Goal: Task Accomplishment & Management: Manage account settings

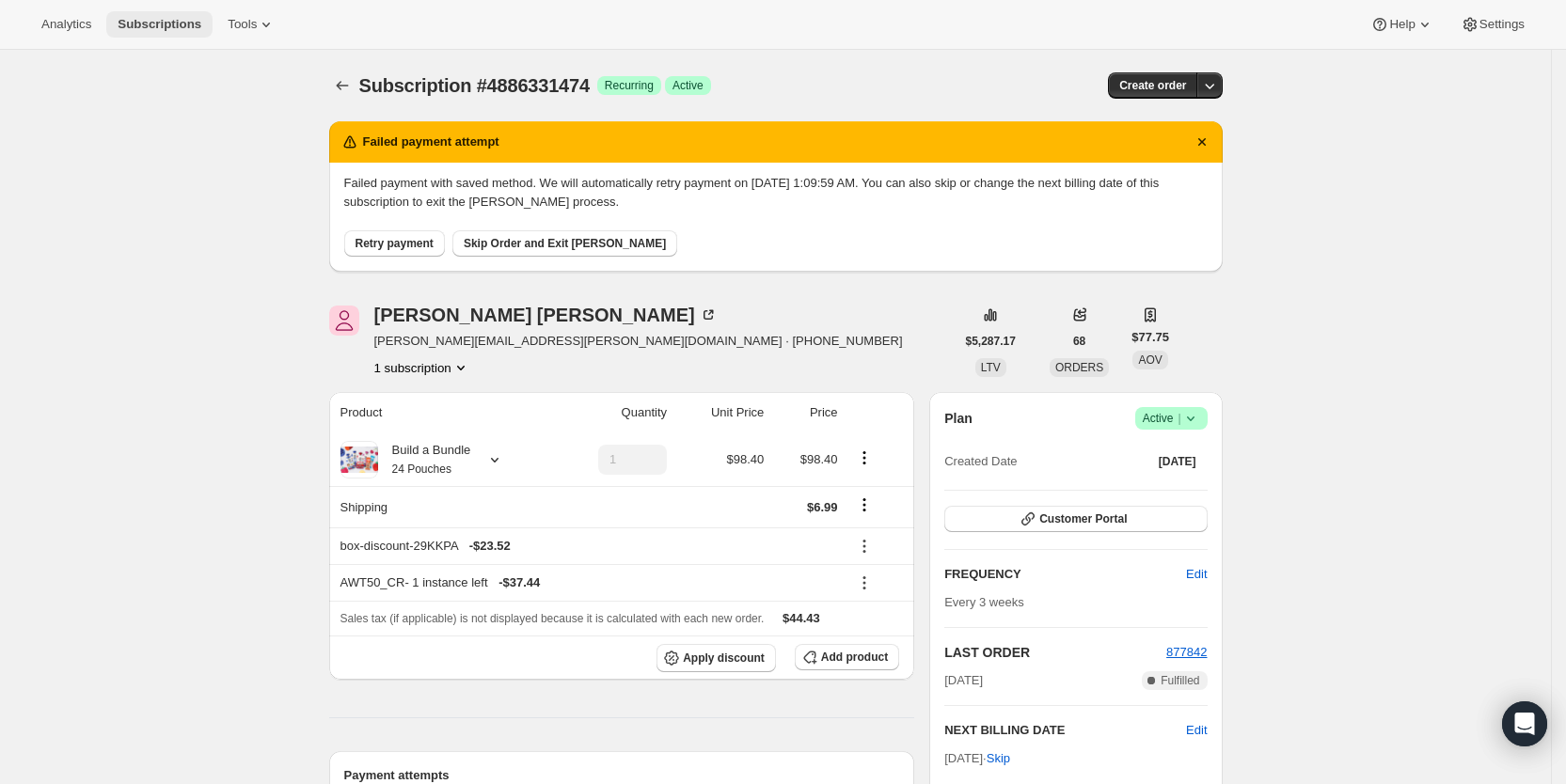
scroll to position [483, 0]
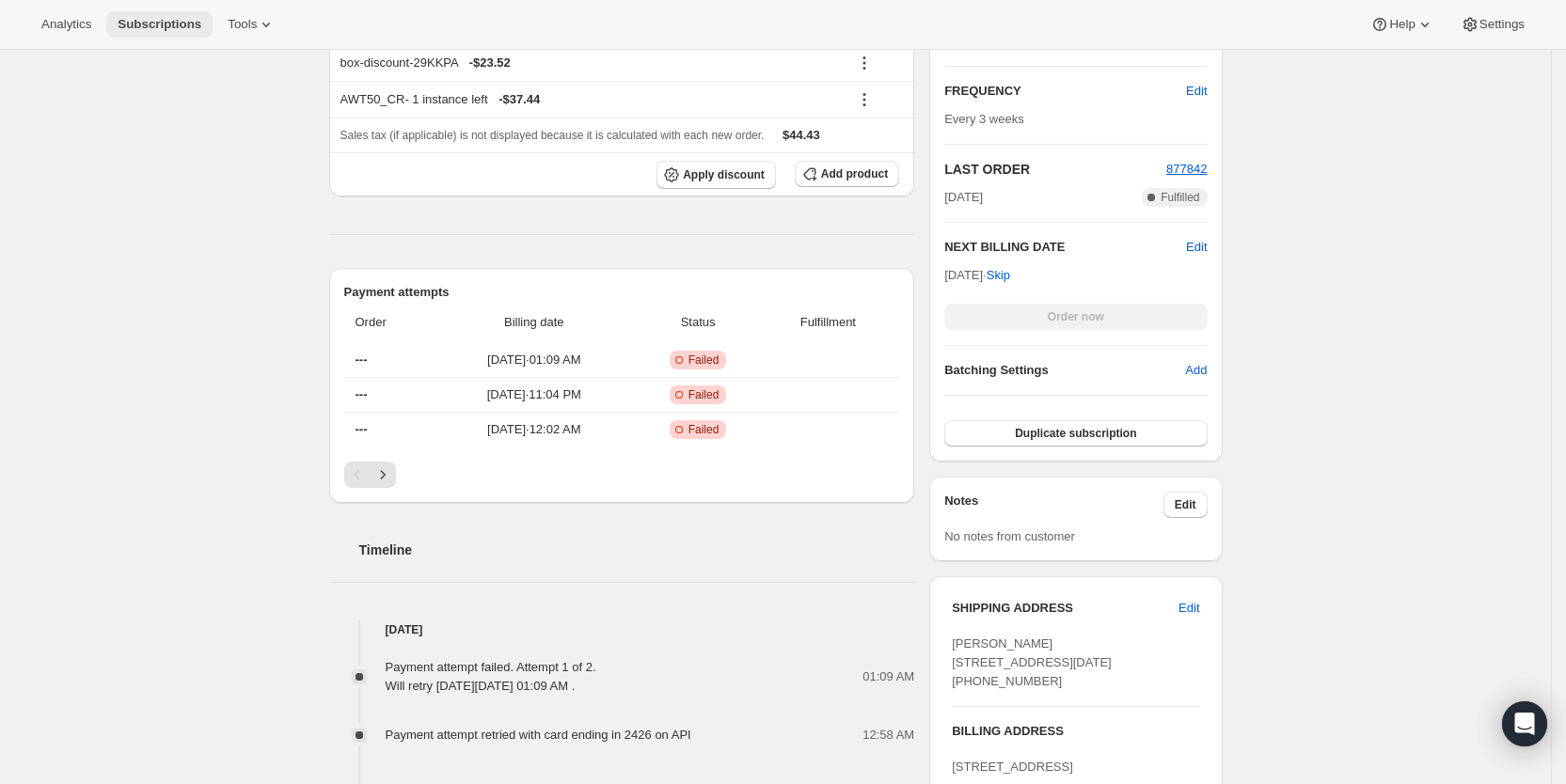
click at [171, 21] on span "Subscriptions" at bounding box center [159, 25] width 83 height 15
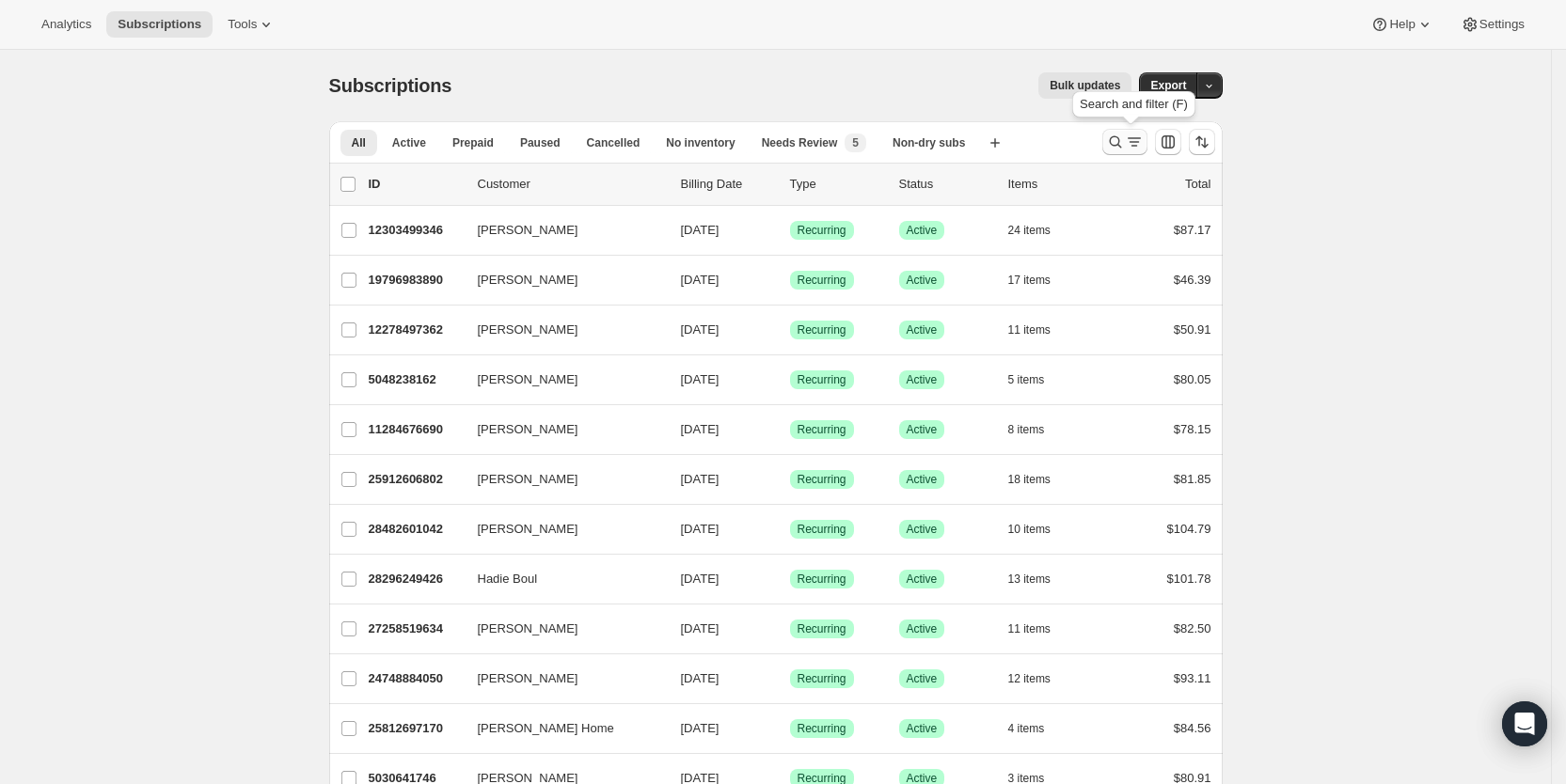
click at [1125, 143] on icon "Search and filter results" at bounding box center [1115, 142] width 19 height 19
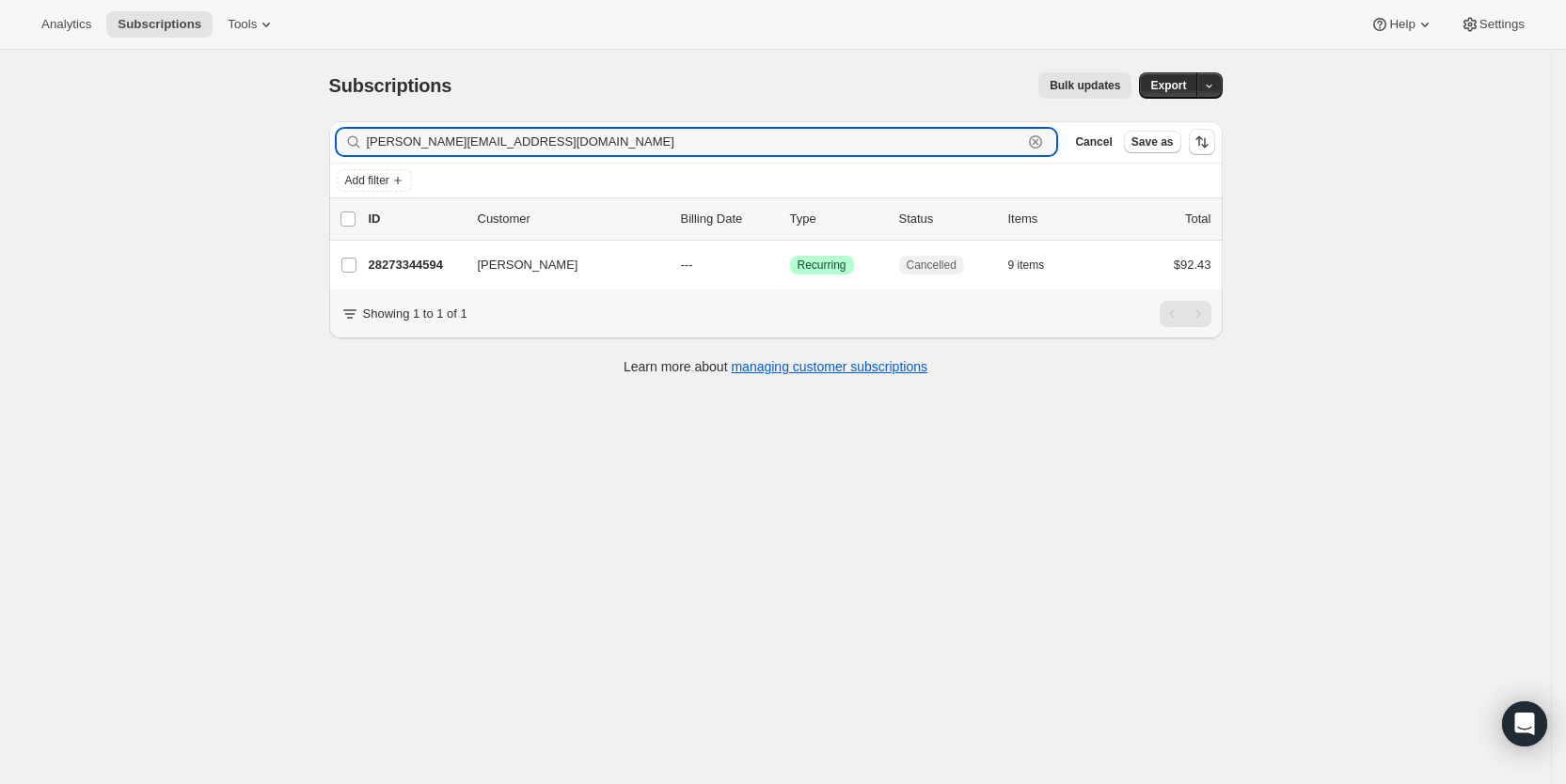
drag, startPoint x: 544, startPoint y: 137, endPoint x: 363, endPoint y: 146, distance: 181.2
click at [363, 146] on div "[PERSON_NAME][EMAIL_ADDRESS][DOMAIN_NAME] Clear" at bounding box center [696, 142] width 720 height 27
paste input "[PERSON_NAME][EMAIL_ADDRESS]"
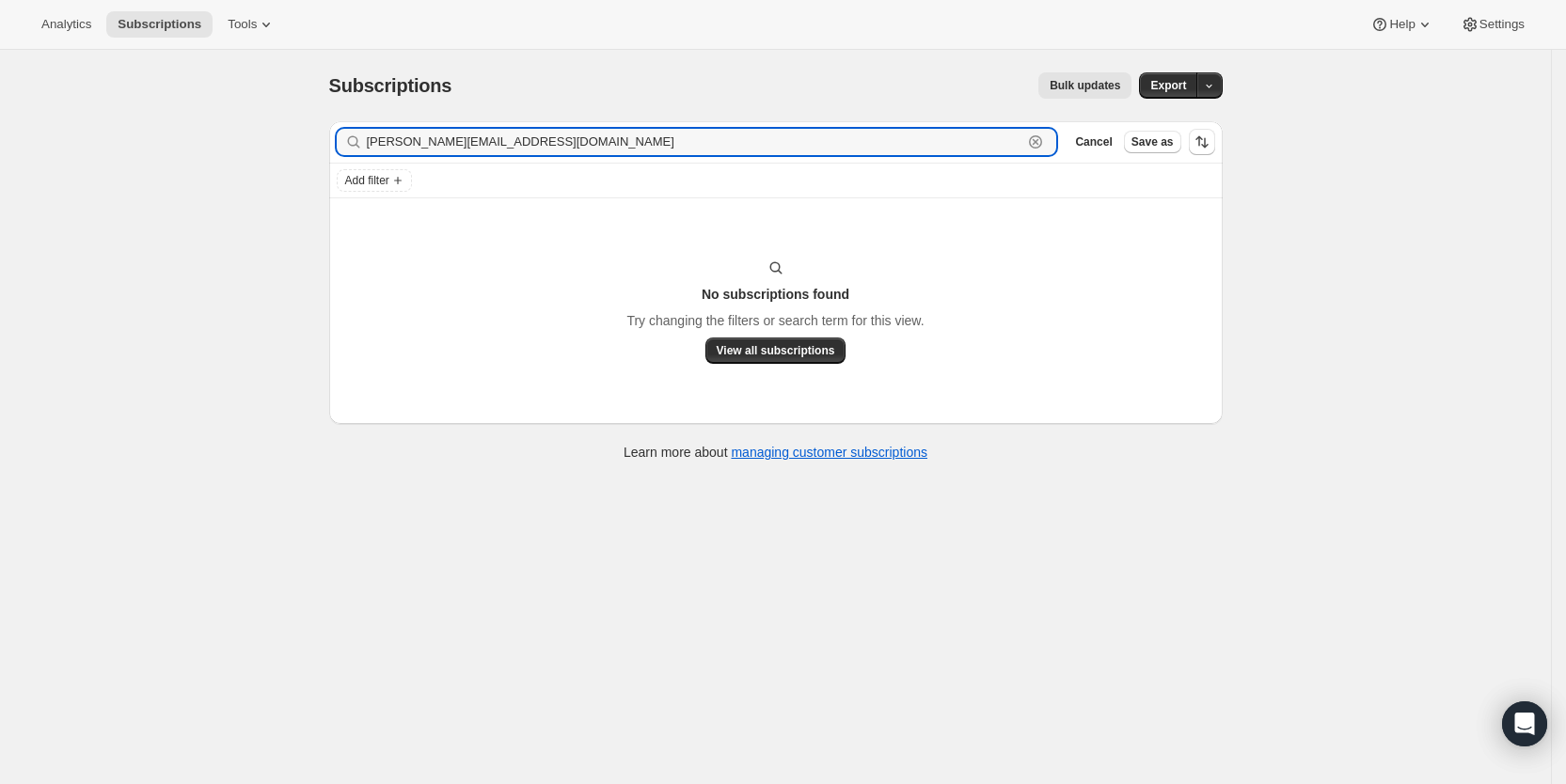
drag, startPoint x: 542, startPoint y: 142, endPoint x: 340, endPoint y: 149, distance: 202.1
click at [340, 149] on div "Filter subscribers [EMAIL_ADDRESS][PERSON_NAME][DOMAIN_NAME] Clear Cancel Save …" at bounding box center [775, 142] width 893 height 42
paste input "pvillarreal@gn"
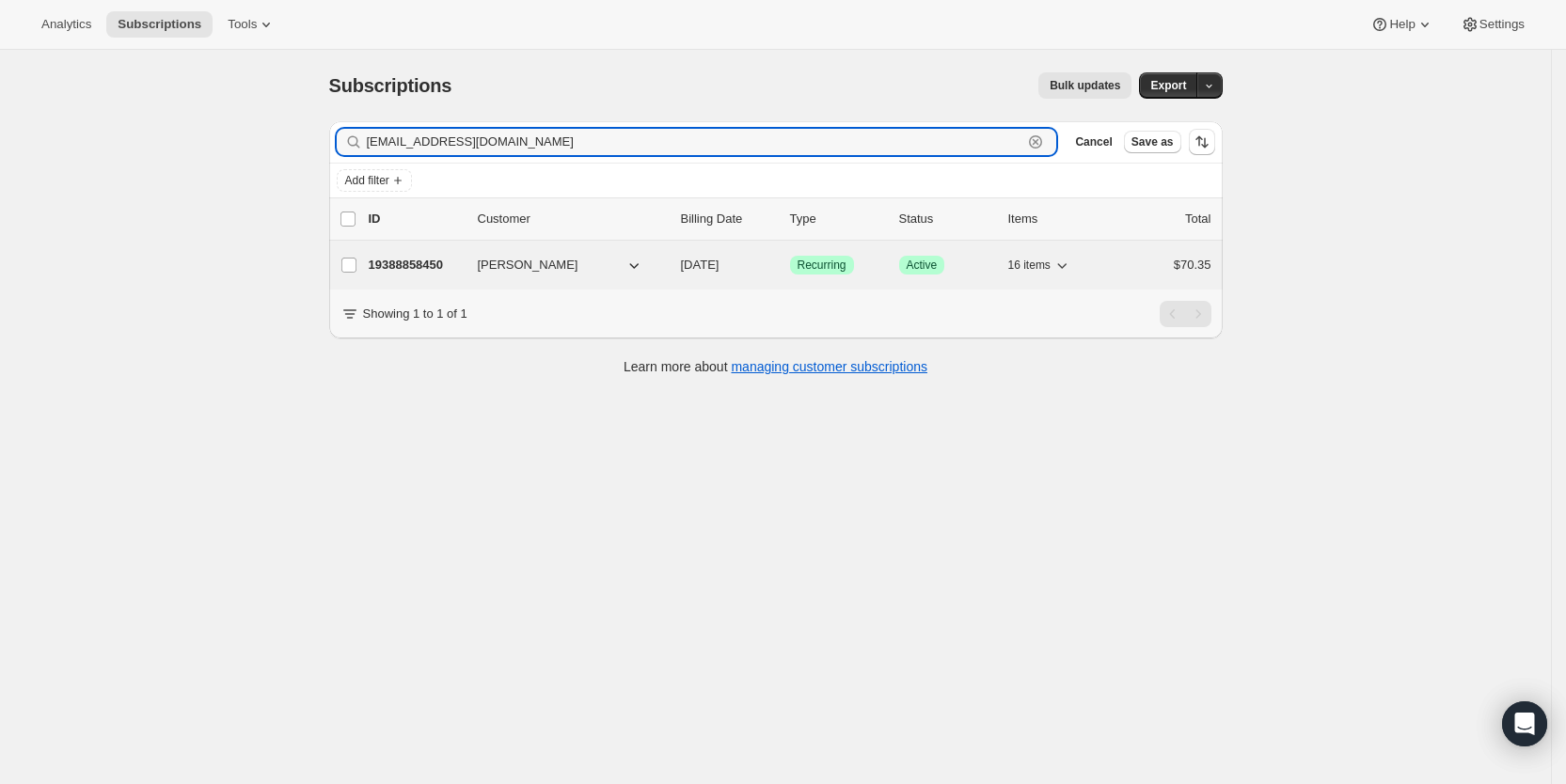
type input "[EMAIL_ADDRESS][DOMAIN_NAME]"
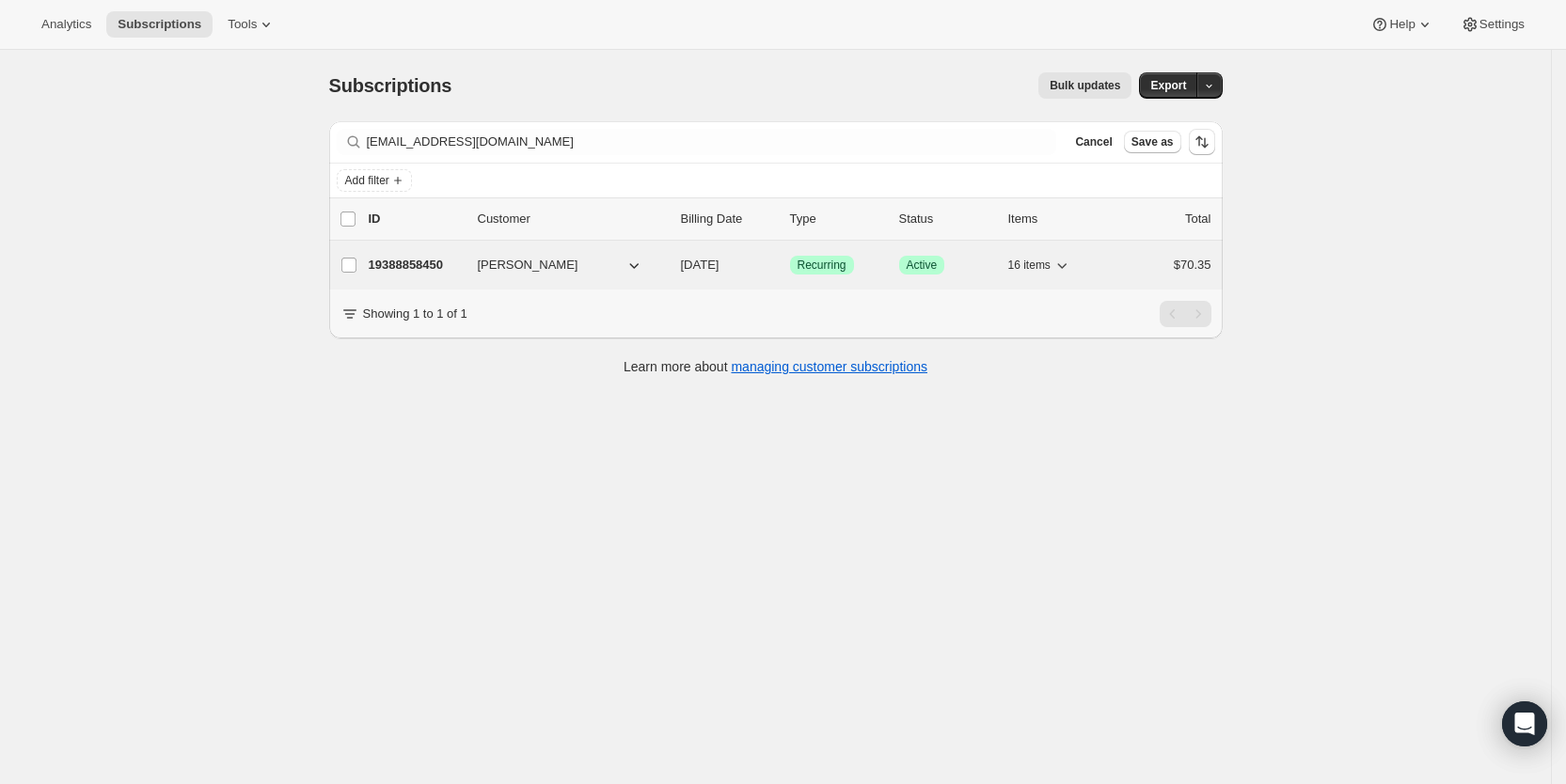
click at [719, 264] on span "[DATE]" at bounding box center [700, 264] width 39 height 14
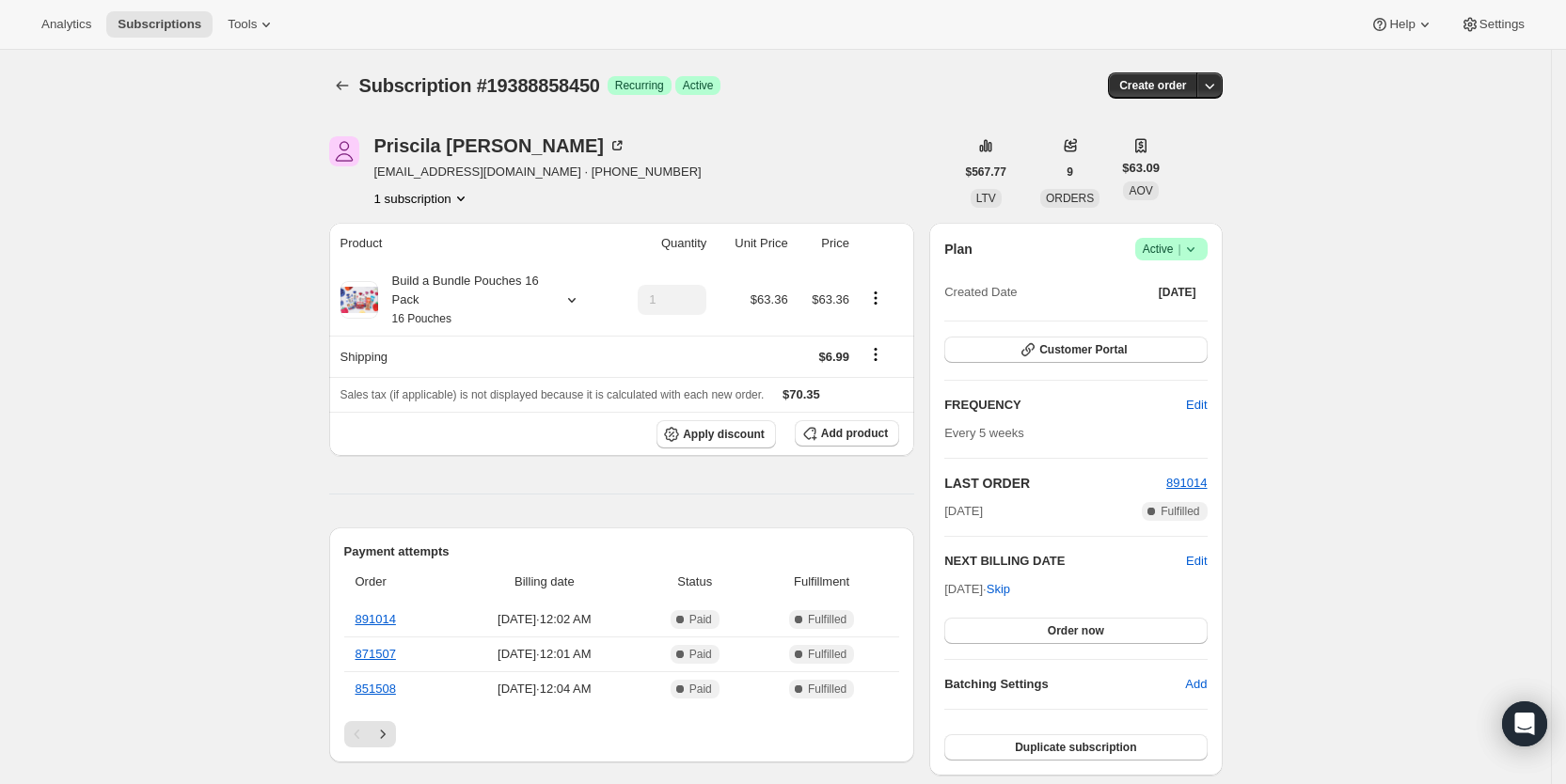
click at [1200, 254] on icon at bounding box center [1191, 249] width 19 height 19
click at [1173, 312] on span "Cancel subscription" at bounding box center [1179, 318] width 106 height 14
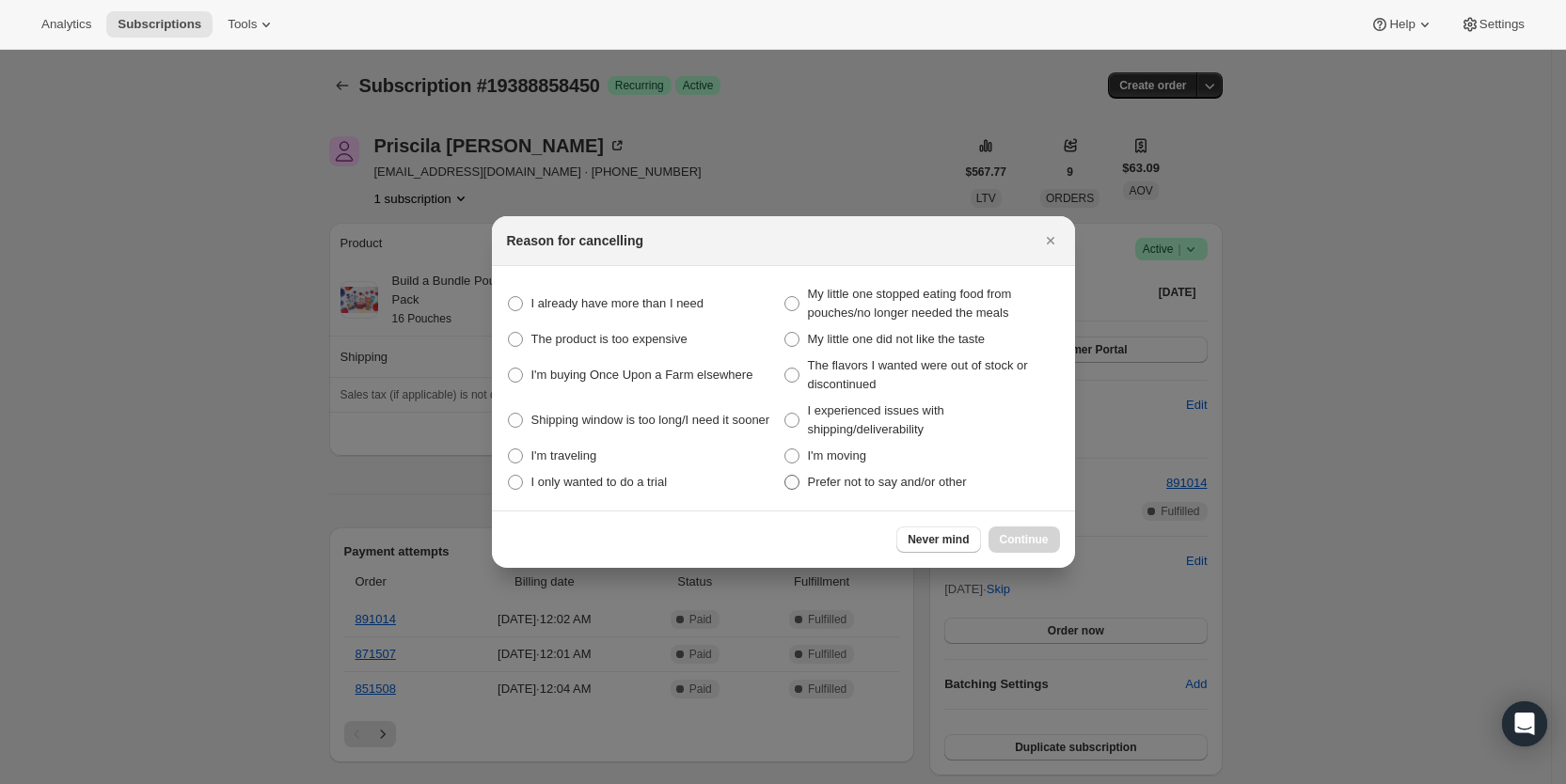
click at [791, 481] on span ":r6j5:" at bounding box center [792, 482] width 15 height 15
click at [785, 475] on other "Prefer not to say and/or other" at bounding box center [784, 474] width 1 height 1
radio other "true"
click at [1019, 535] on span "Continue" at bounding box center [1024, 540] width 49 height 15
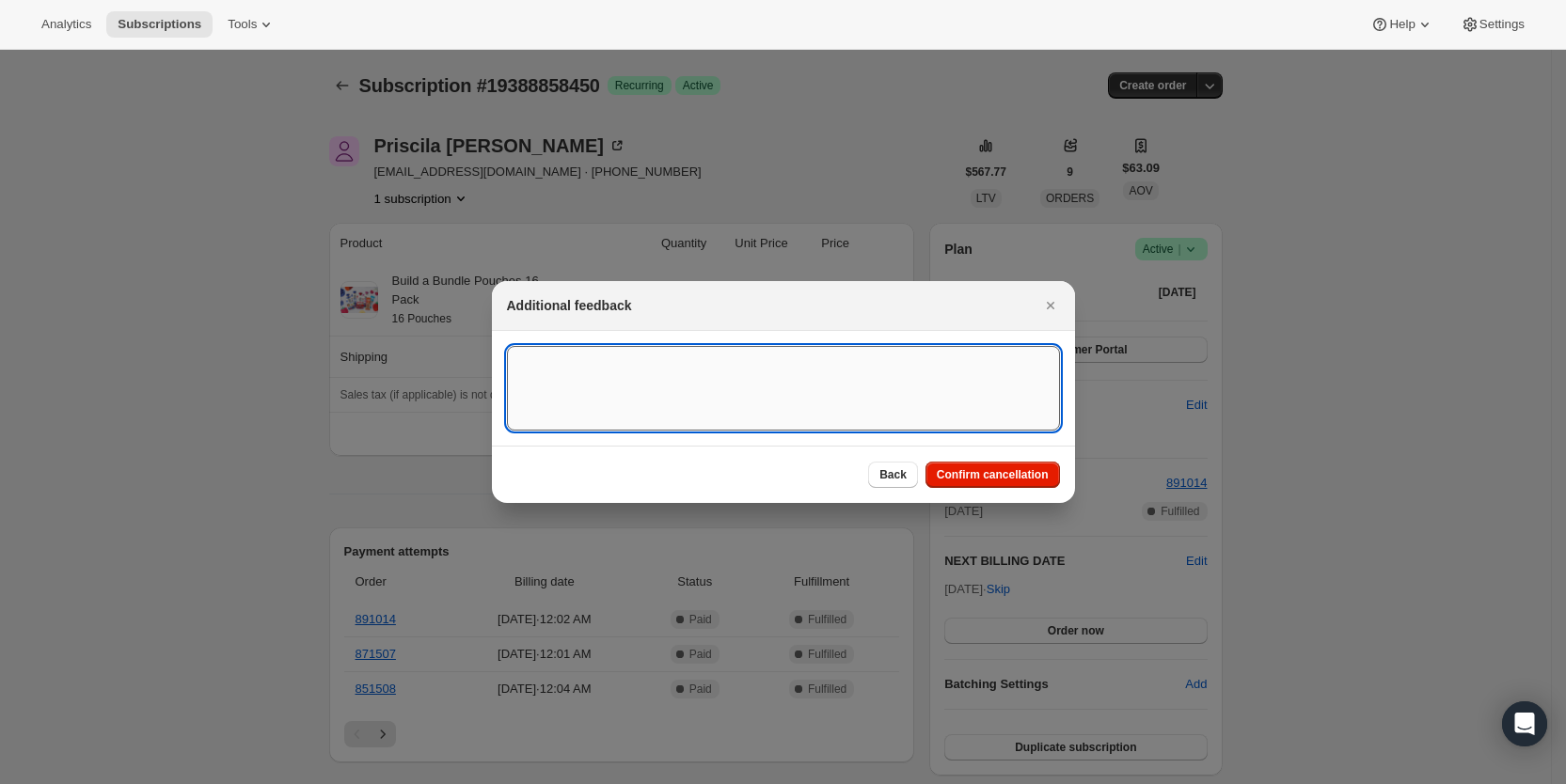
click at [544, 374] on textarea ":r6j5:" at bounding box center [783, 387] width 553 height 84
type textarea "not eatimg them amymore SY"
click at [1003, 478] on span "Confirm cancellation" at bounding box center [993, 474] width 112 height 15
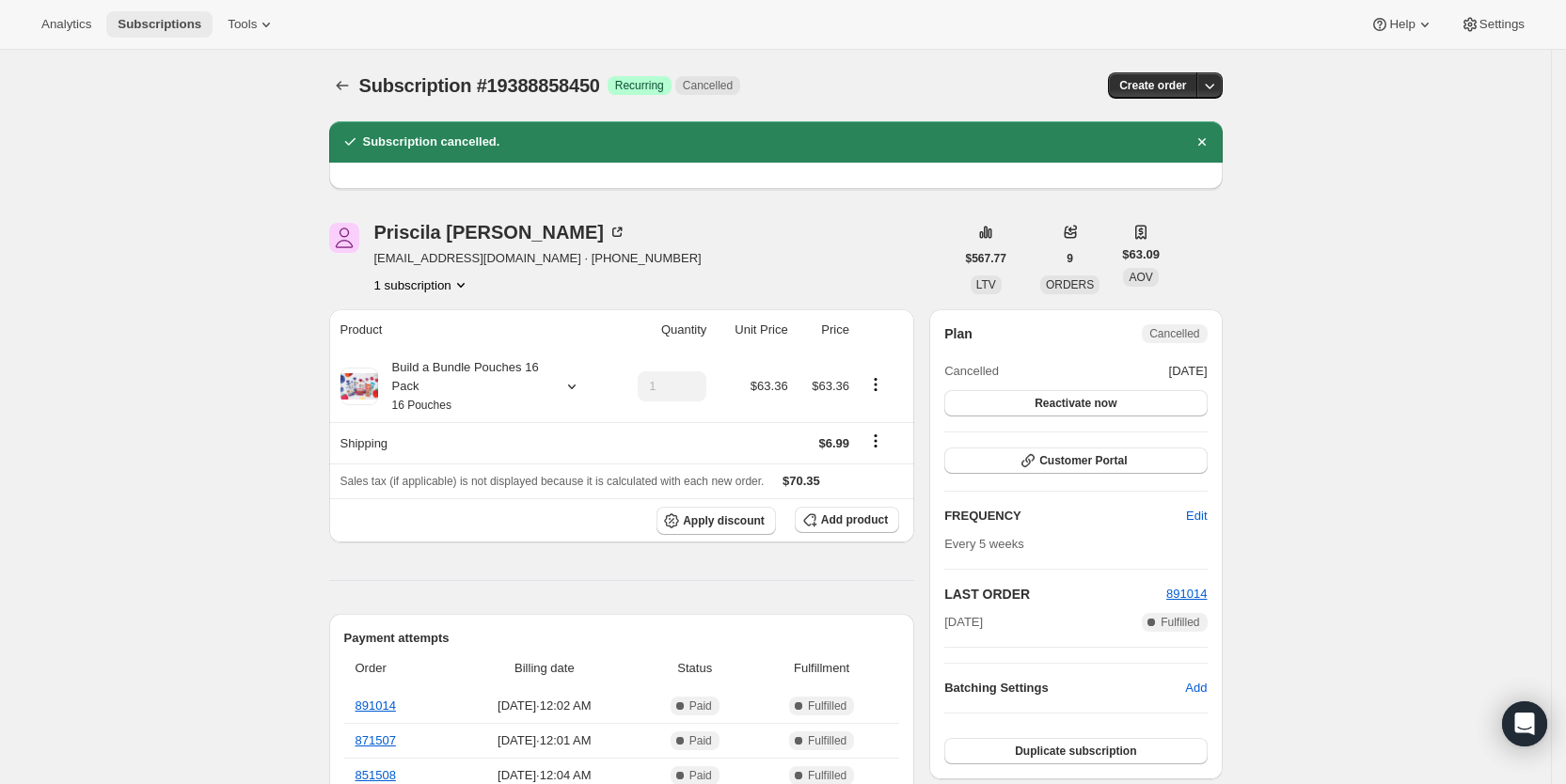
click at [165, 21] on span "Subscriptions" at bounding box center [159, 25] width 83 height 15
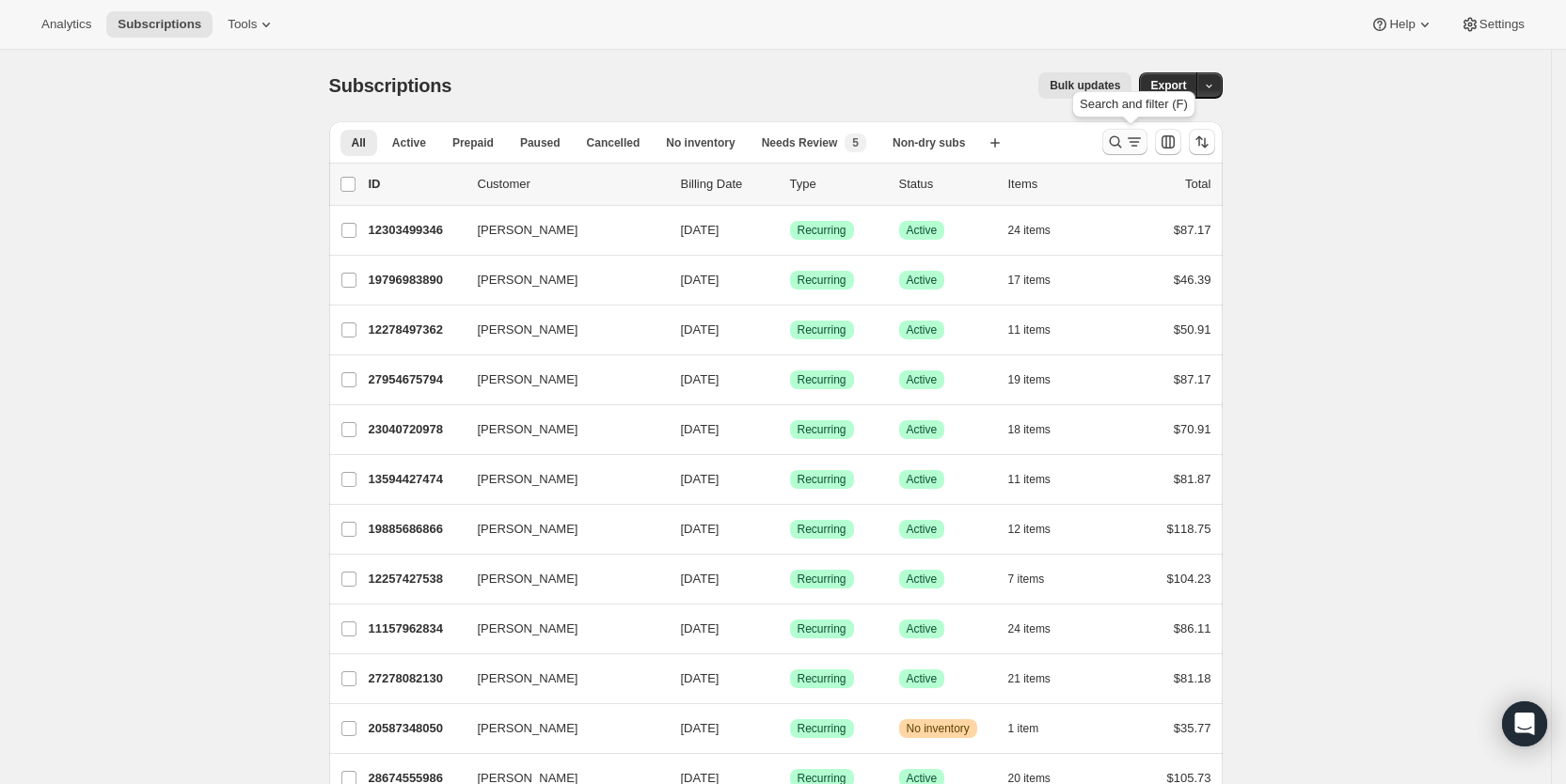
click at [1125, 134] on icon "Search and filter results" at bounding box center [1115, 142] width 19 height 19
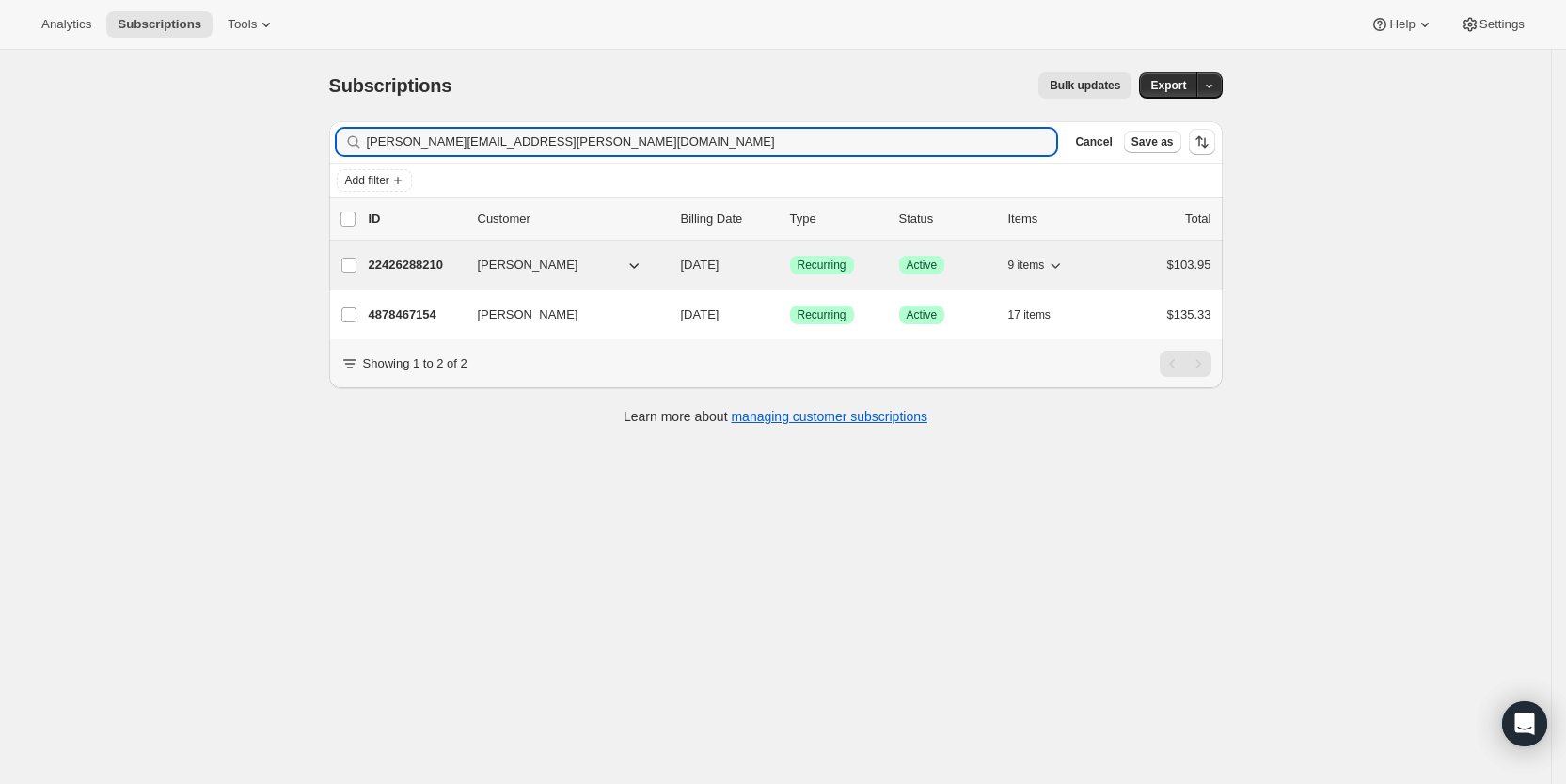
type input "[PERSON_NAME][EMAIL_ADDRESS][PERSON_NAME][DOMAIN_NAME]"
click at [719, 265] on span "[DATE]" at bounding box center [700, 264] width 39 height 14
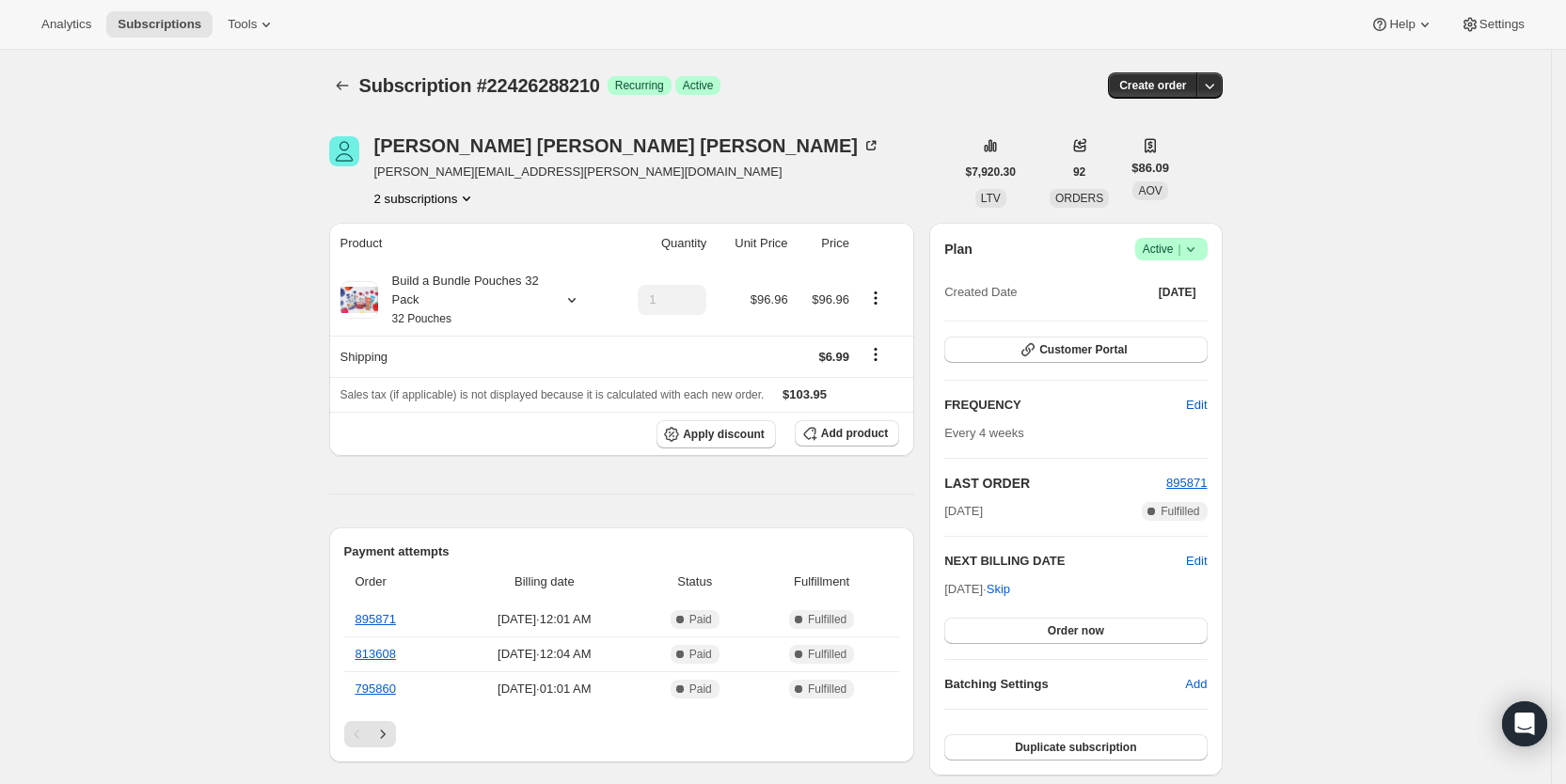
click at [452, 200] on button "2 subscriptions" at bounding box center [425, 199] width 102 height 19
click at [424, 264] on span "4878467154" at bounding box center [401, 265] width 67 height 14
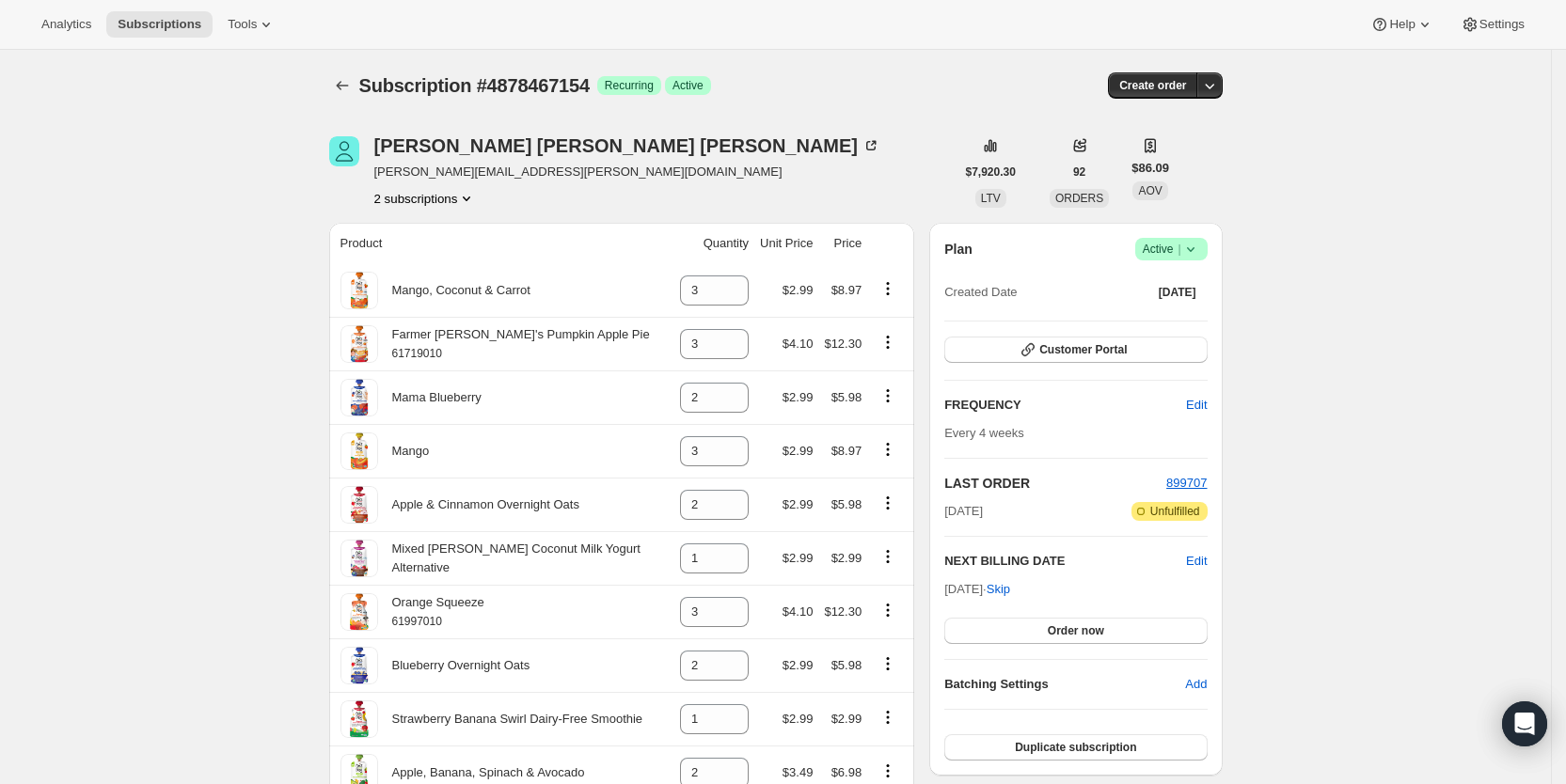
click at [599, 191] on div "[PERSON_NAME] oneill [EMAIL_ADDRESS][PERSON_NAME][DOMAIN_NAME] 2 subscriptions" at bounding box center [641, 171] width 625 height 71
click at [444, 205] on button "2 subscriptions" at bounding box center [425, 199] width 102 height 19
click at [433, 239] on span "22426288210" at bounding box center [407, 233] width 75 height 14
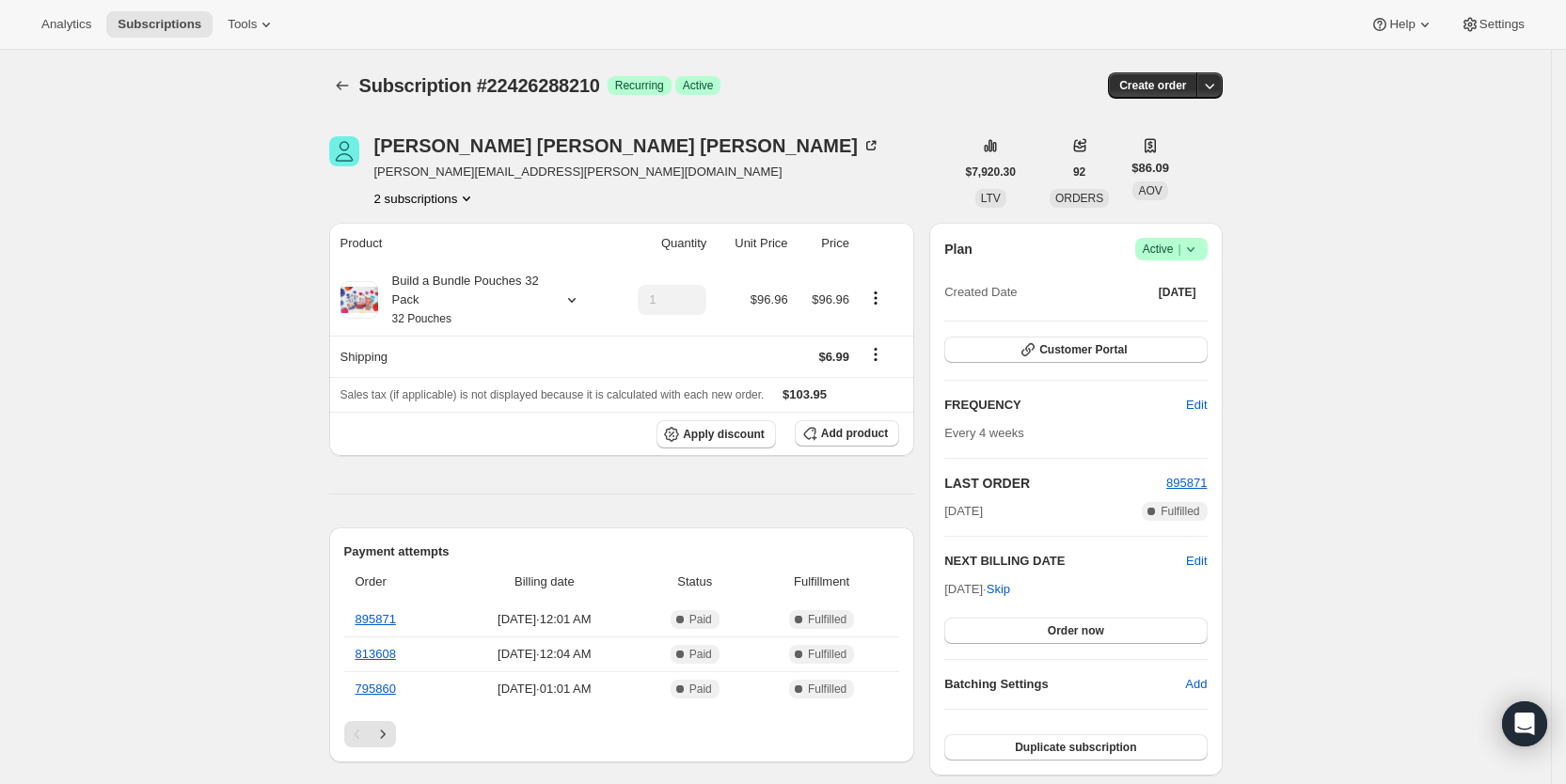
click at [467, 198] on icon "Product actions" at bounding box center [466, 199] width 19 height 19
click at [410, 258] on span "4878467154" at bounding box center [401, 265] width 67 height 14
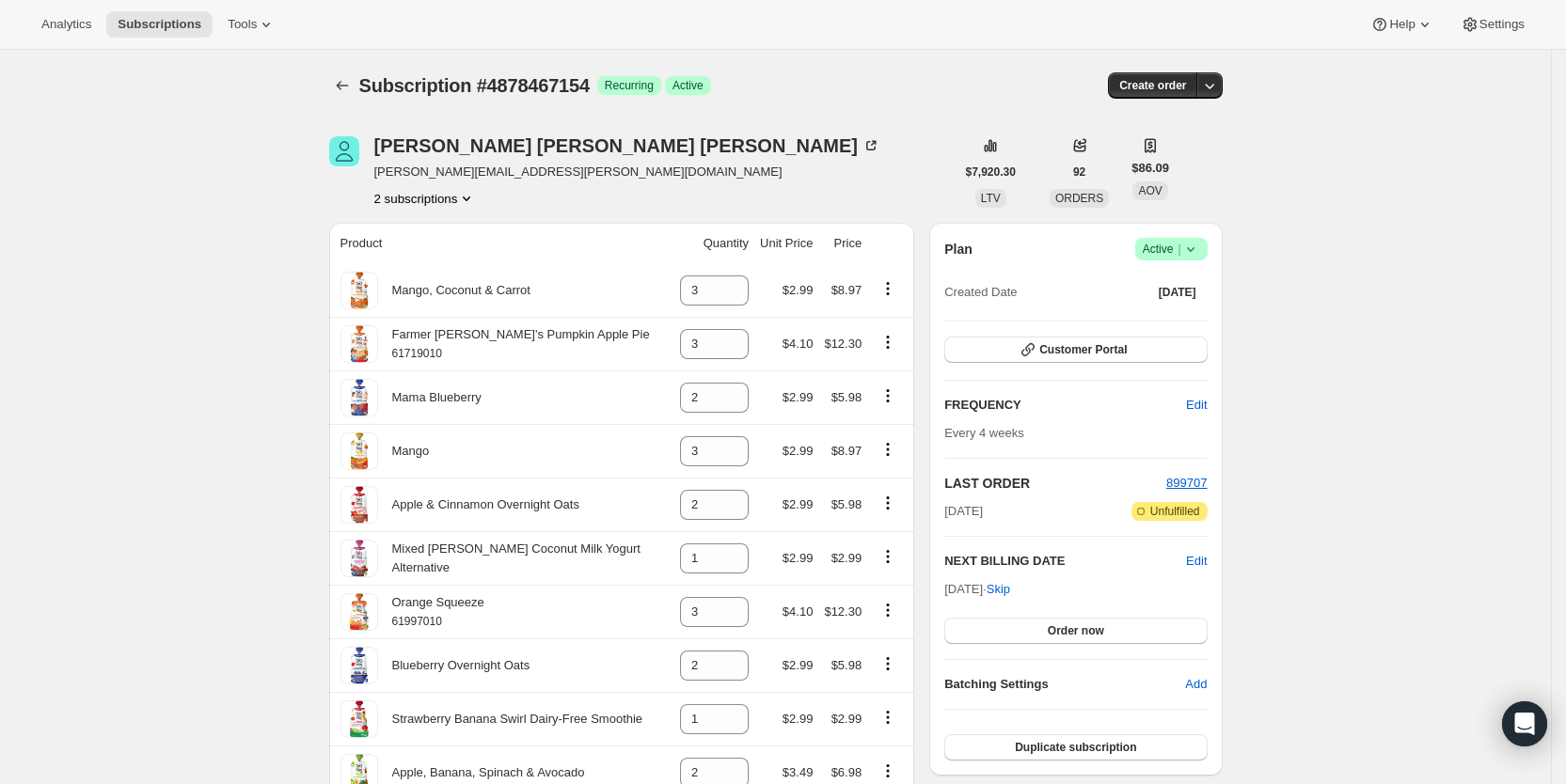
click at [444, 202] on button "2 subscriptions" at bounding box center [425, 199] width 102 height 19
click at [421, 226] on span "22426288210" at bounding box center [407, 233] width 75 height 14
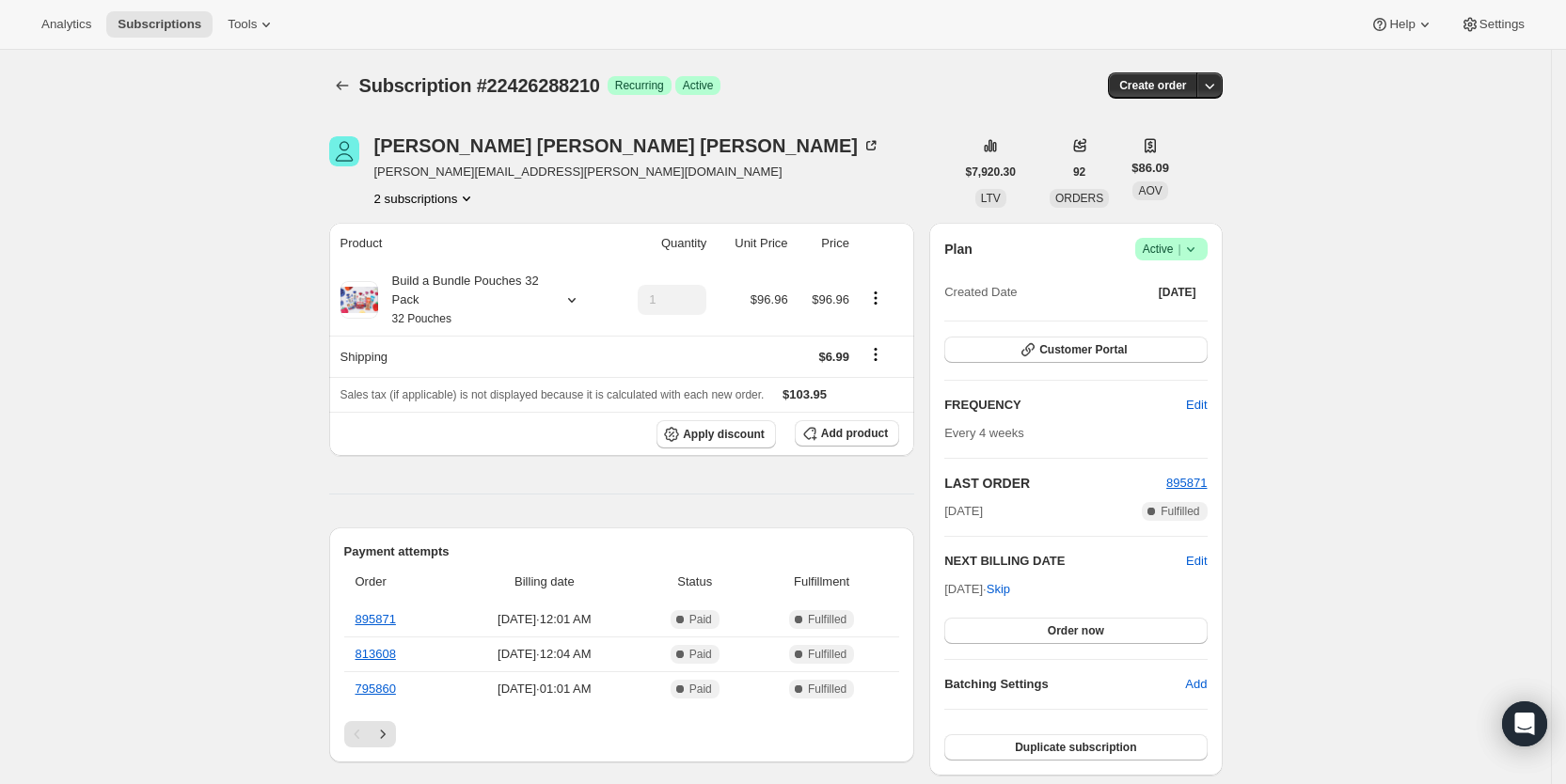
click at [453, 204] on button "2 subscriptions" at bounding box center [425, 199] width 102 height 19
click at [423, 269] on span "4878467154" at bounding box center [401, 265] width 67 height 14
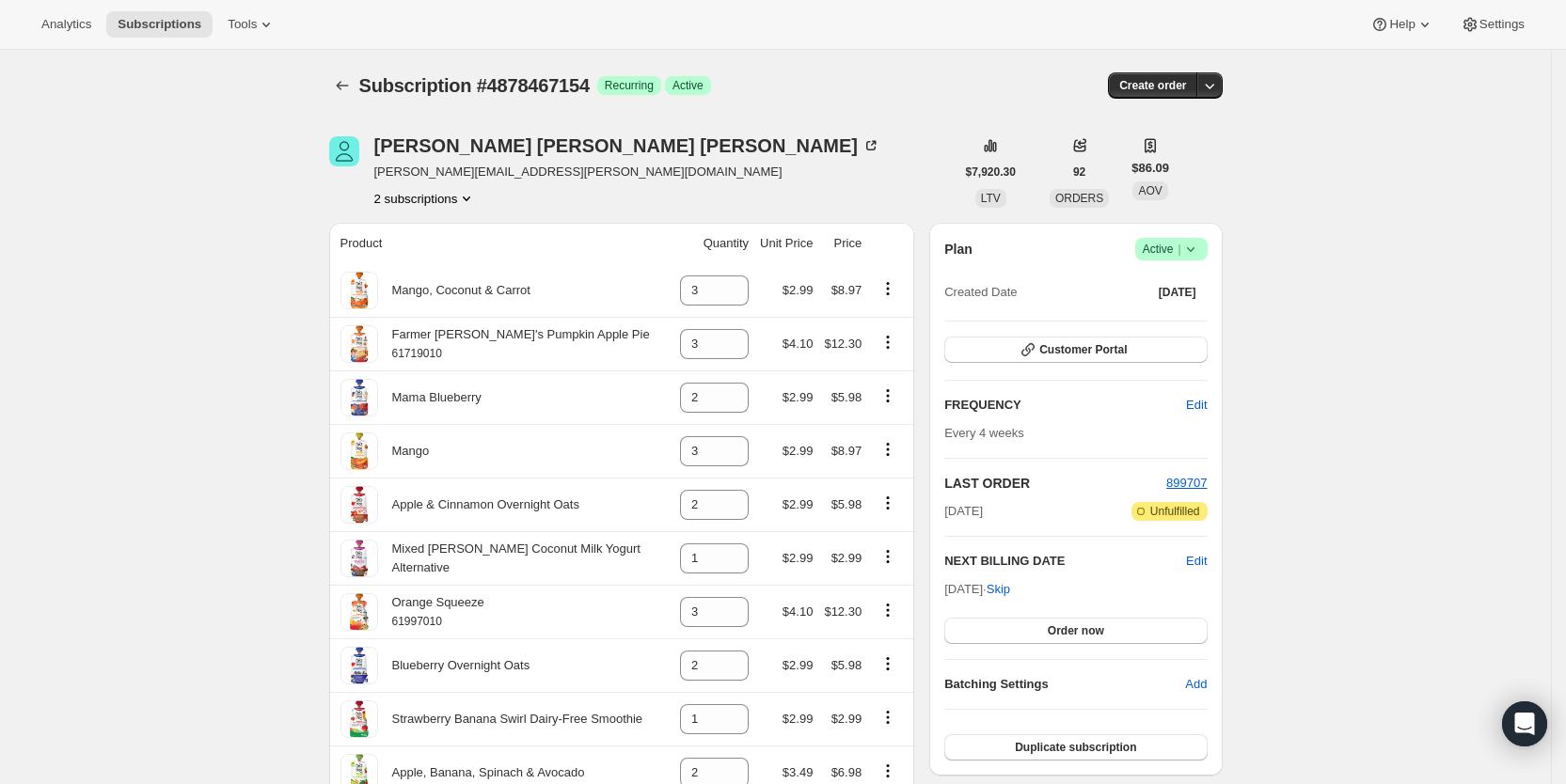
click at [1200, 247] on icon at bounding box center [1191, 249] width 19 height 19
click at [1198, 323] on span "Cancel subscription" at bounding box center [1179, 318] width 106 height 14
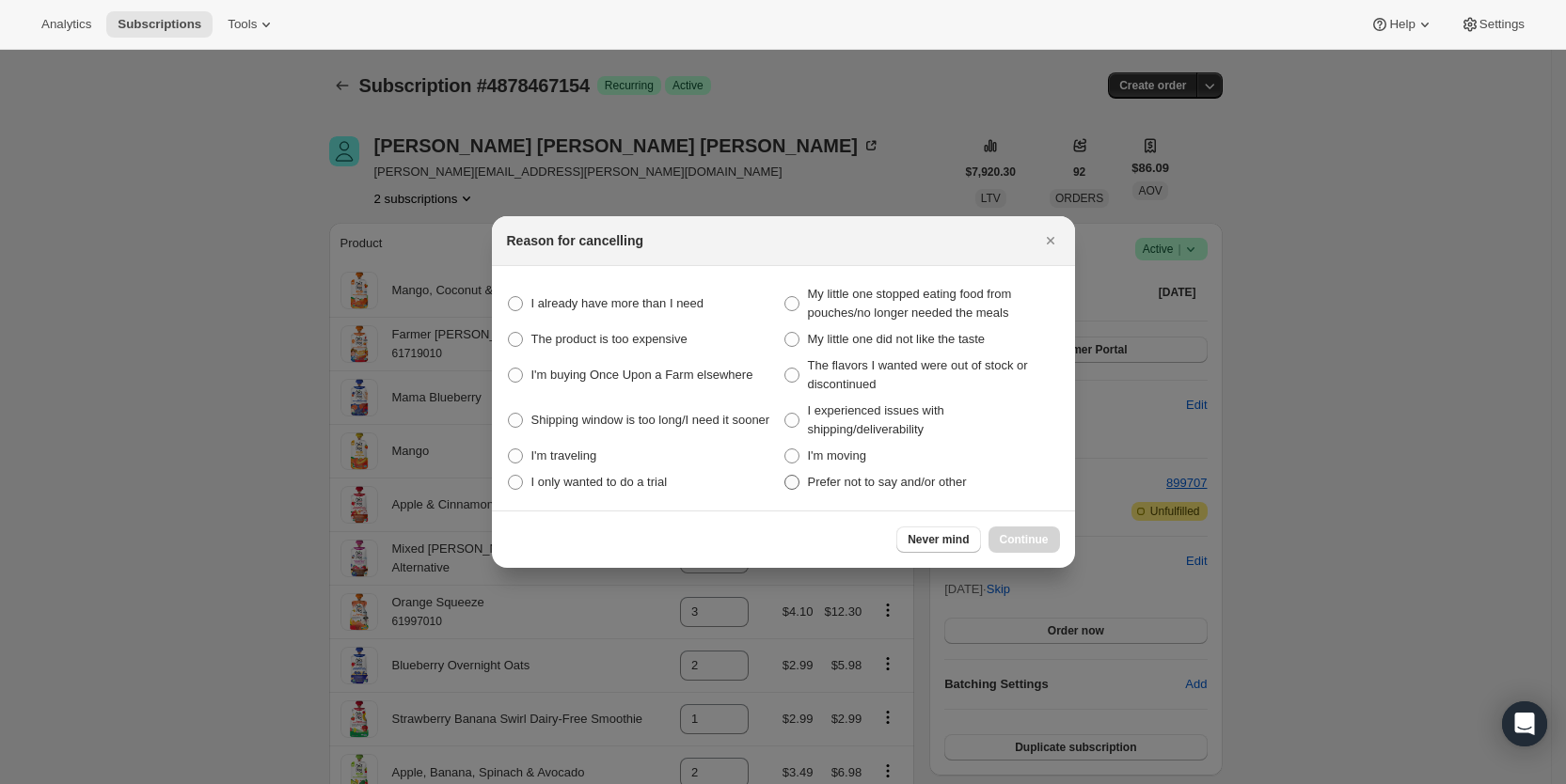
click at [794, 471] on label "Prefer not to say and/or other" at bounding box center [922, 482] width 277 height 27
click at [785, 474] on other "Prefer not to say and/or other" at bounding box center [784, 474] width 1 height 1
radio other "true"
click at [1026, 537] on span "Continue" at bounding box center [1024, 540] width 49 height 15
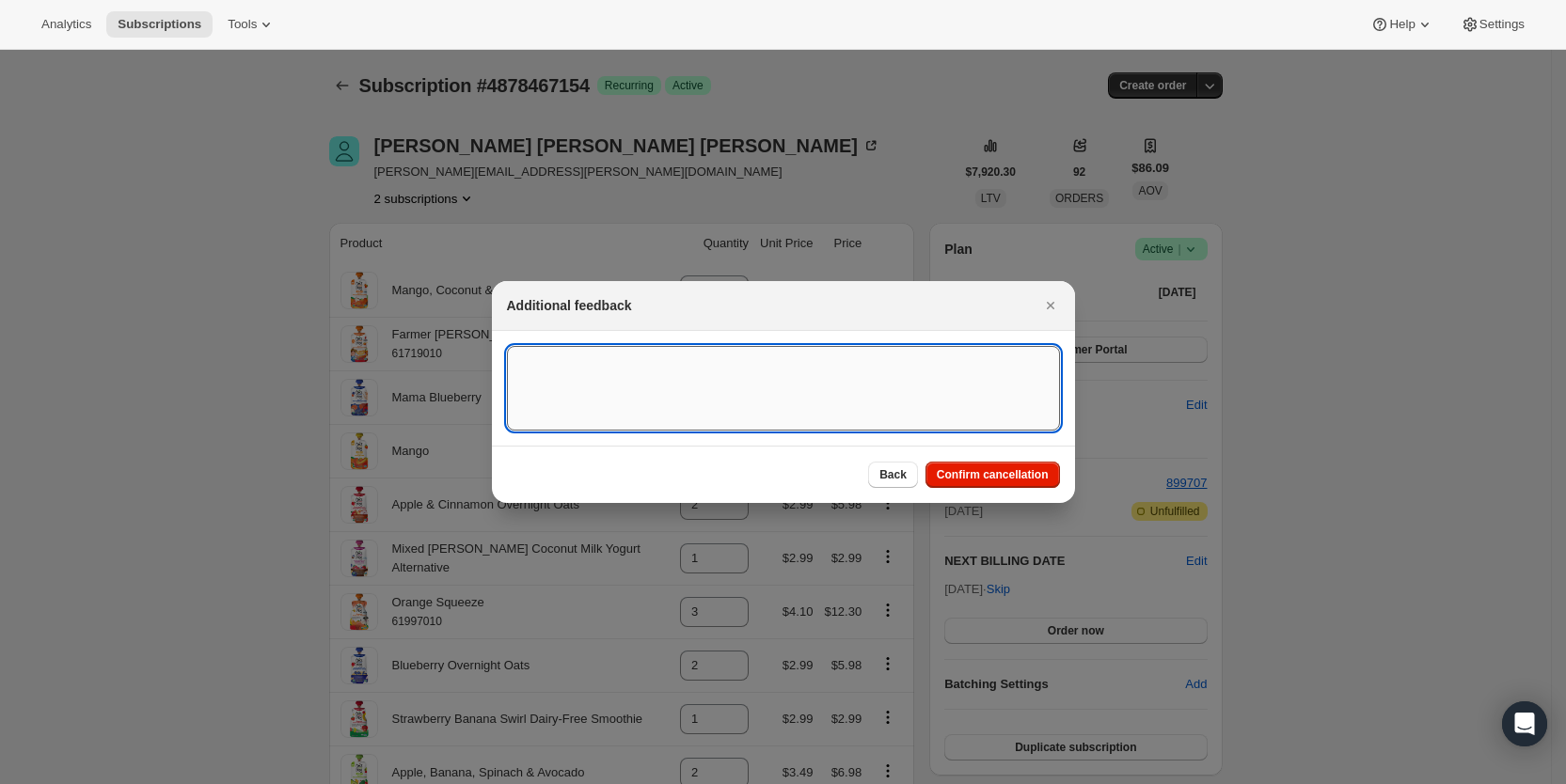
click at [611, 376] on textarea ":r7oo:" at bounding box center [783, 387] width 553 height 84
type textarea "had 2 subs SY"
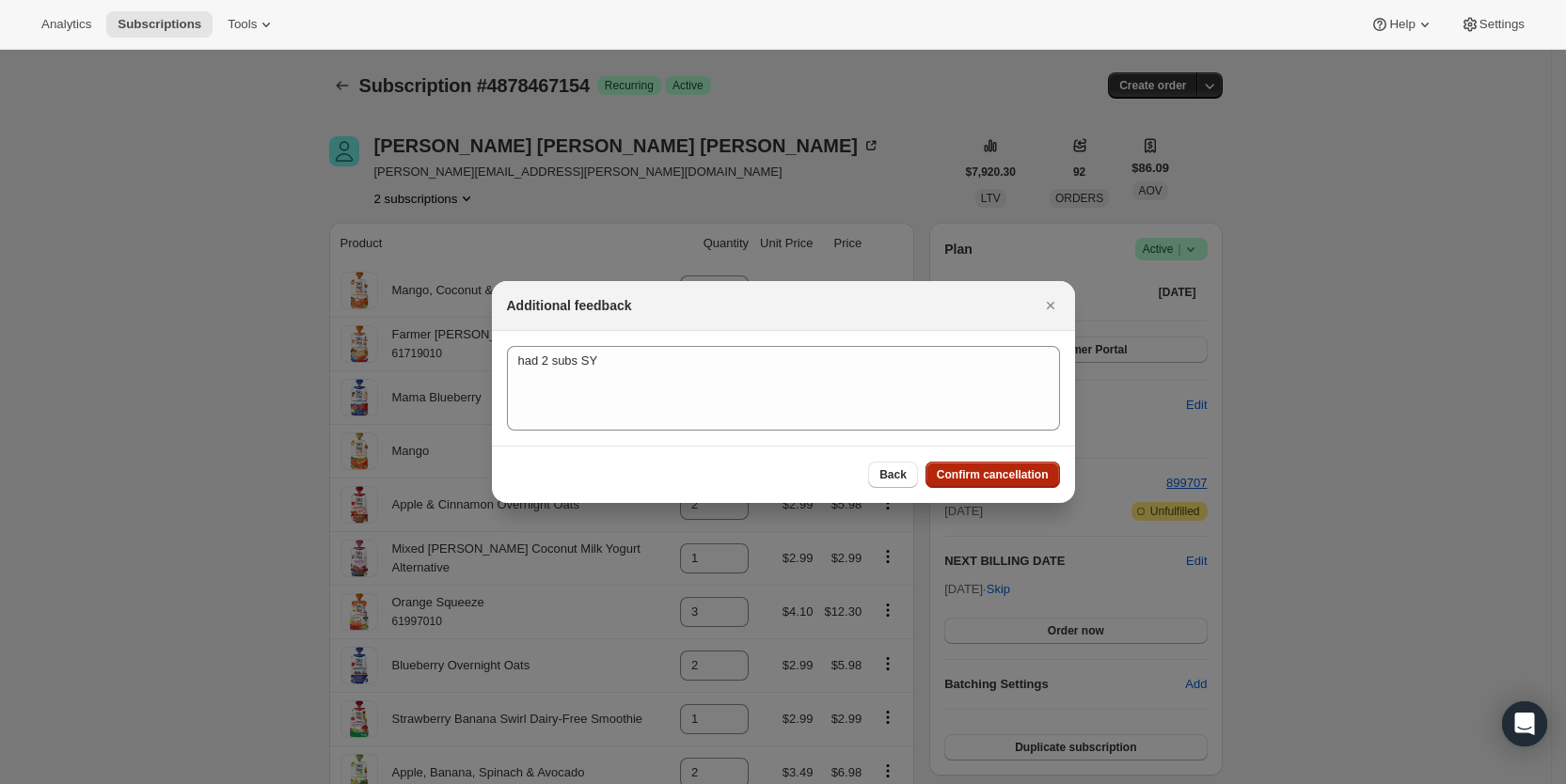
click at [960, 475] on span "Confirm cancellation" at bounding box center [993, 474] width 112 height 15
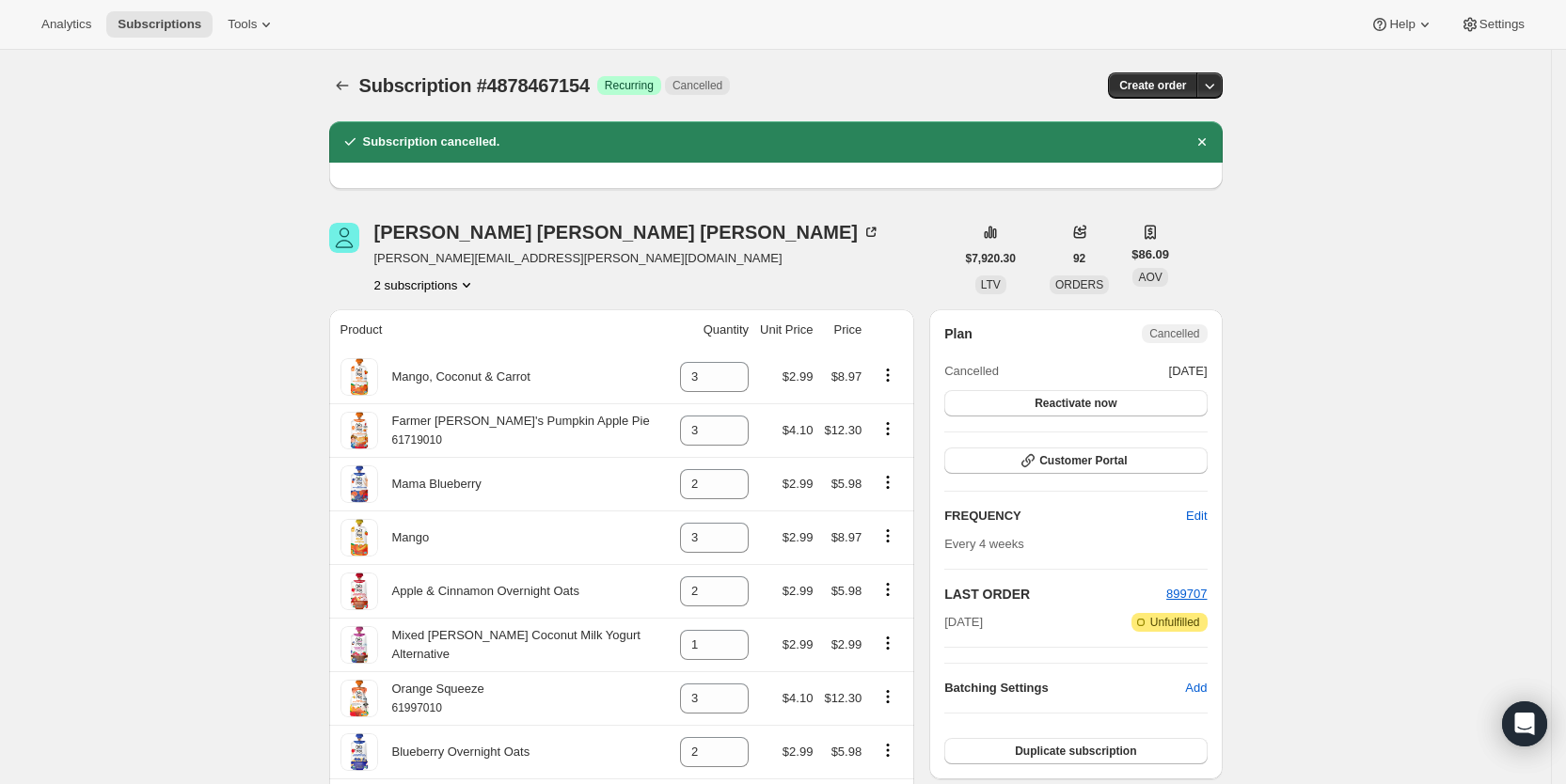
click at [460, 289] on button "2 subscriptions" at bounding box center [425, 285] width 102 height 19
click at [439, 317] on span "22426288210" at bounding box center [407, 320] width 75 height 14
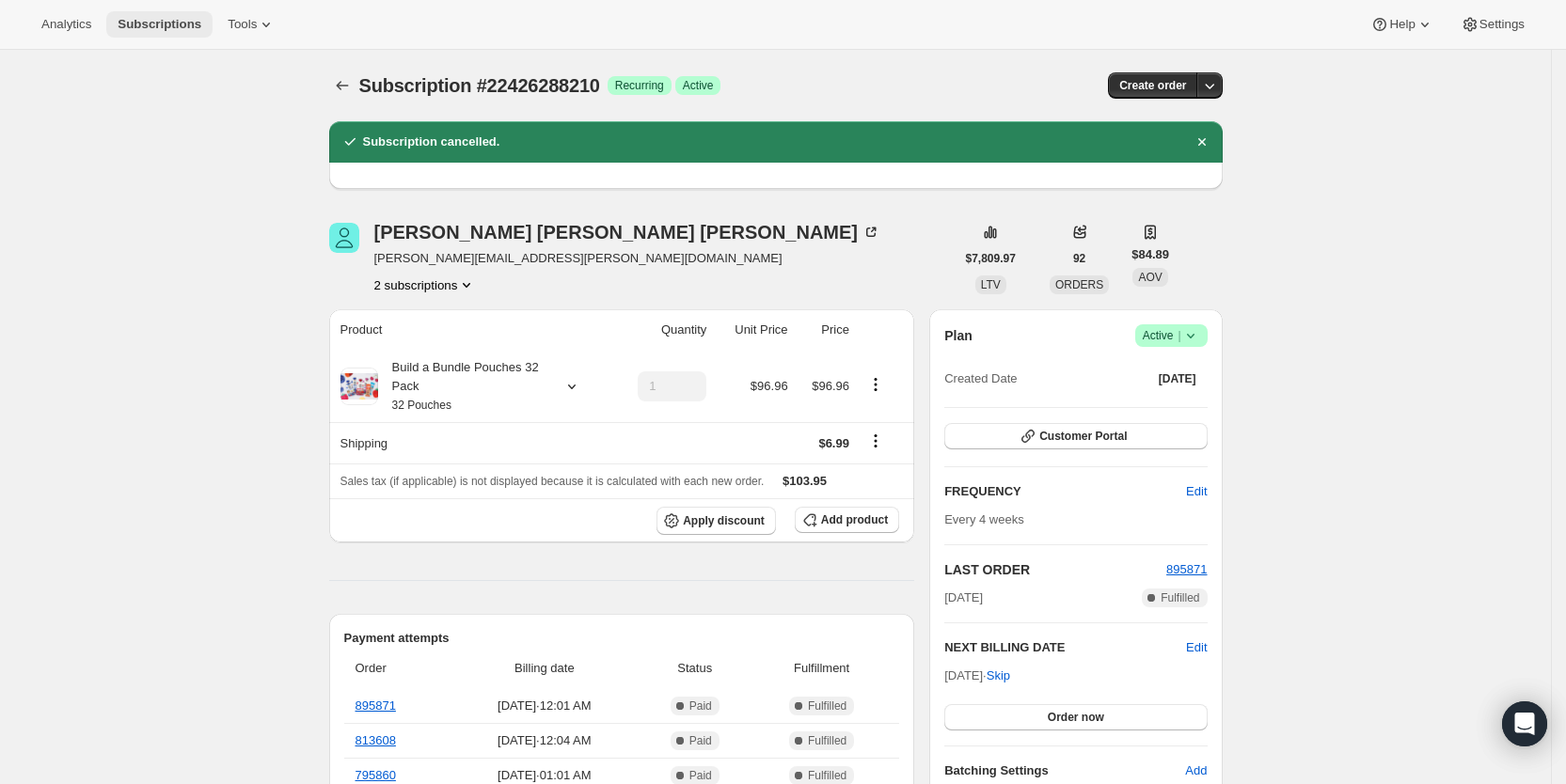
click at [168, 20] on span "Subscriptions" at bounding box center [159, 25] width 83 height 15
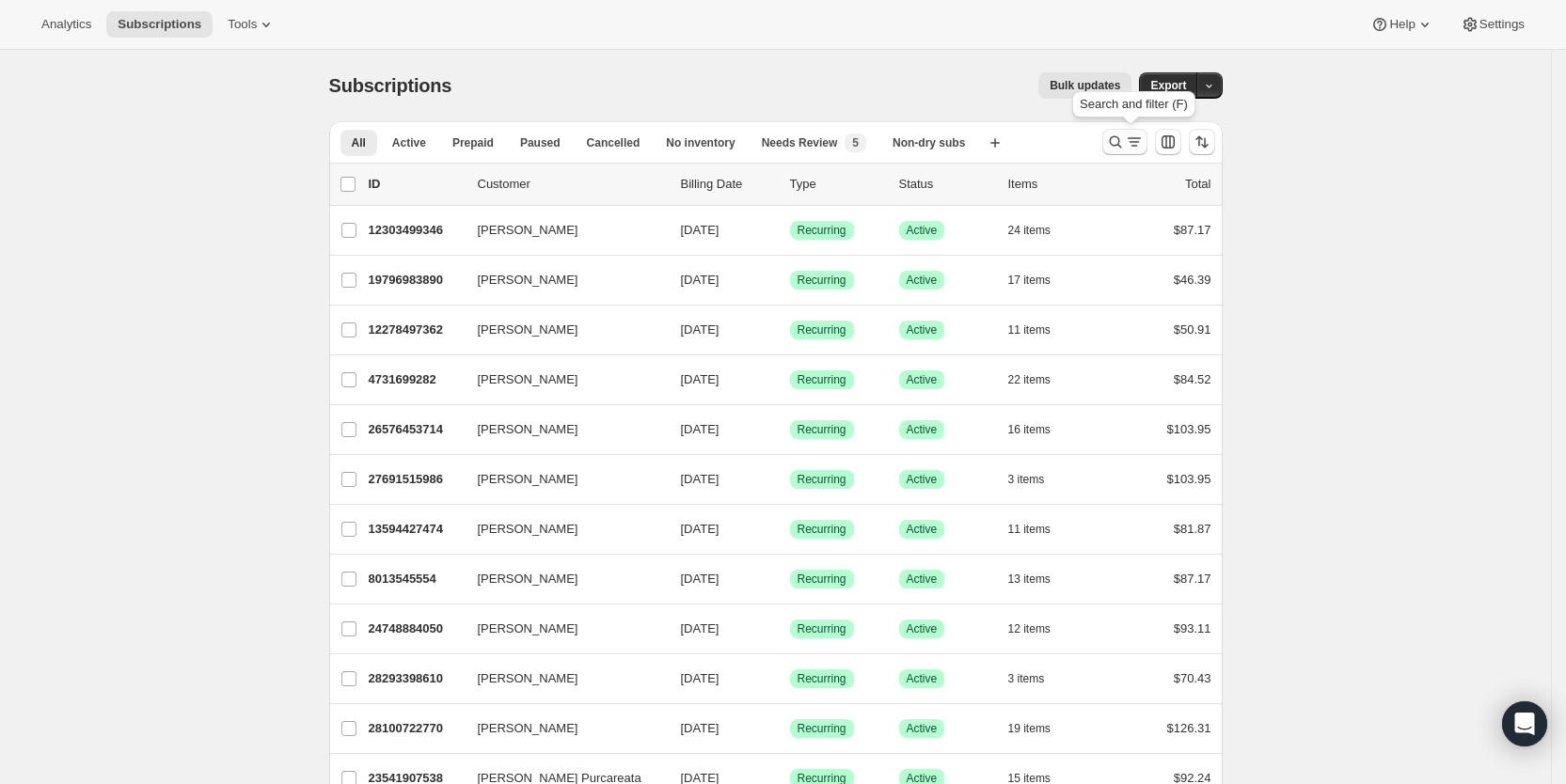
click at [1132, 151] on icon "Search and filter results" at bounding box center [1134, 142] width 19 height 19
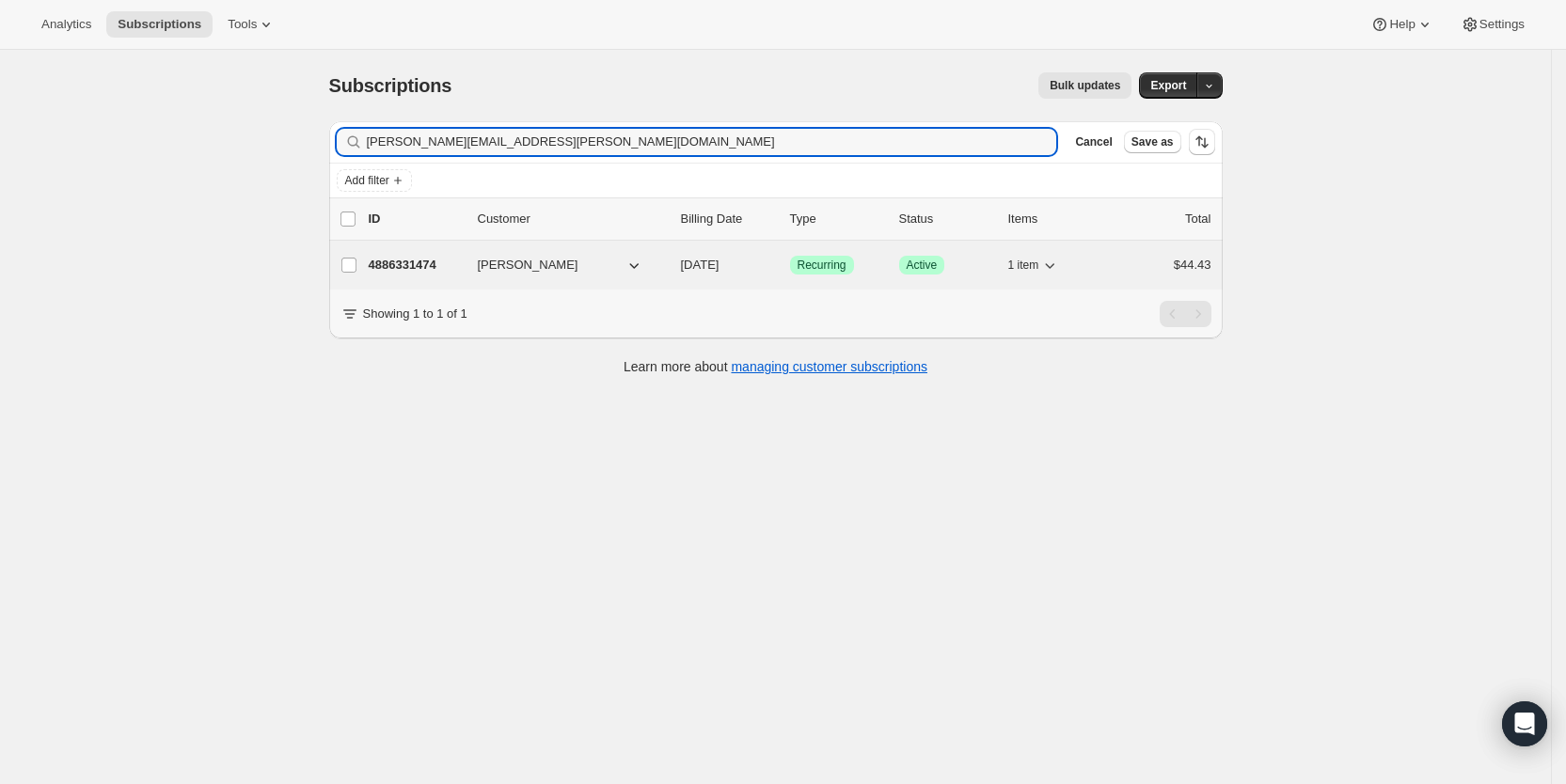
type input "[PERSON_NAME][EMAIL_ADDRESS][PERSON_NAME][DOMAIN_NAME]"
click at [719, 261] on span "[DATE]" at bounding box center [700, 264] width 39 height 14
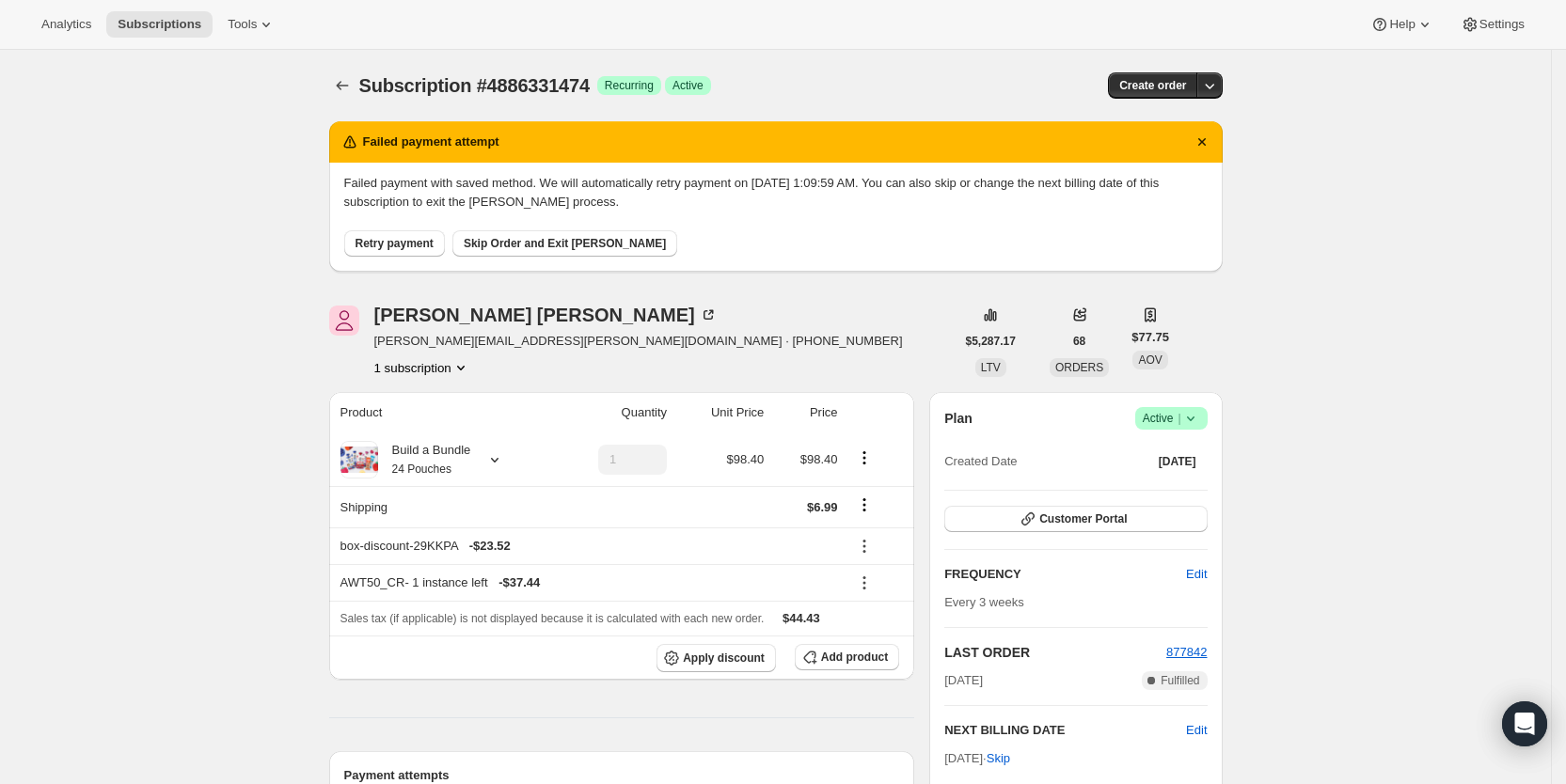
click at [422, 243] on span "Retry payment" at bounding box center [394, 243] width 78 height 15
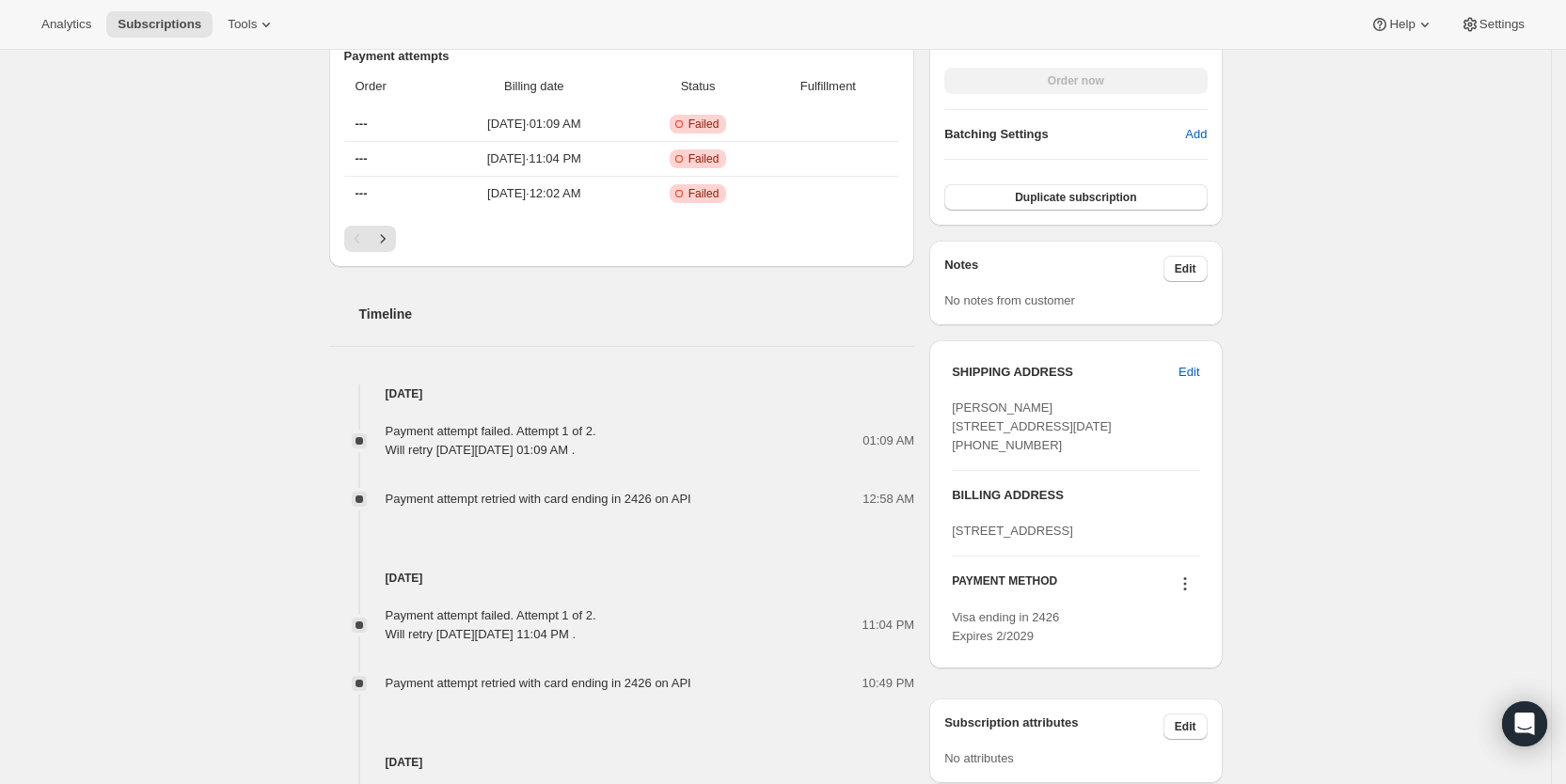
scroll to position [682, 0]
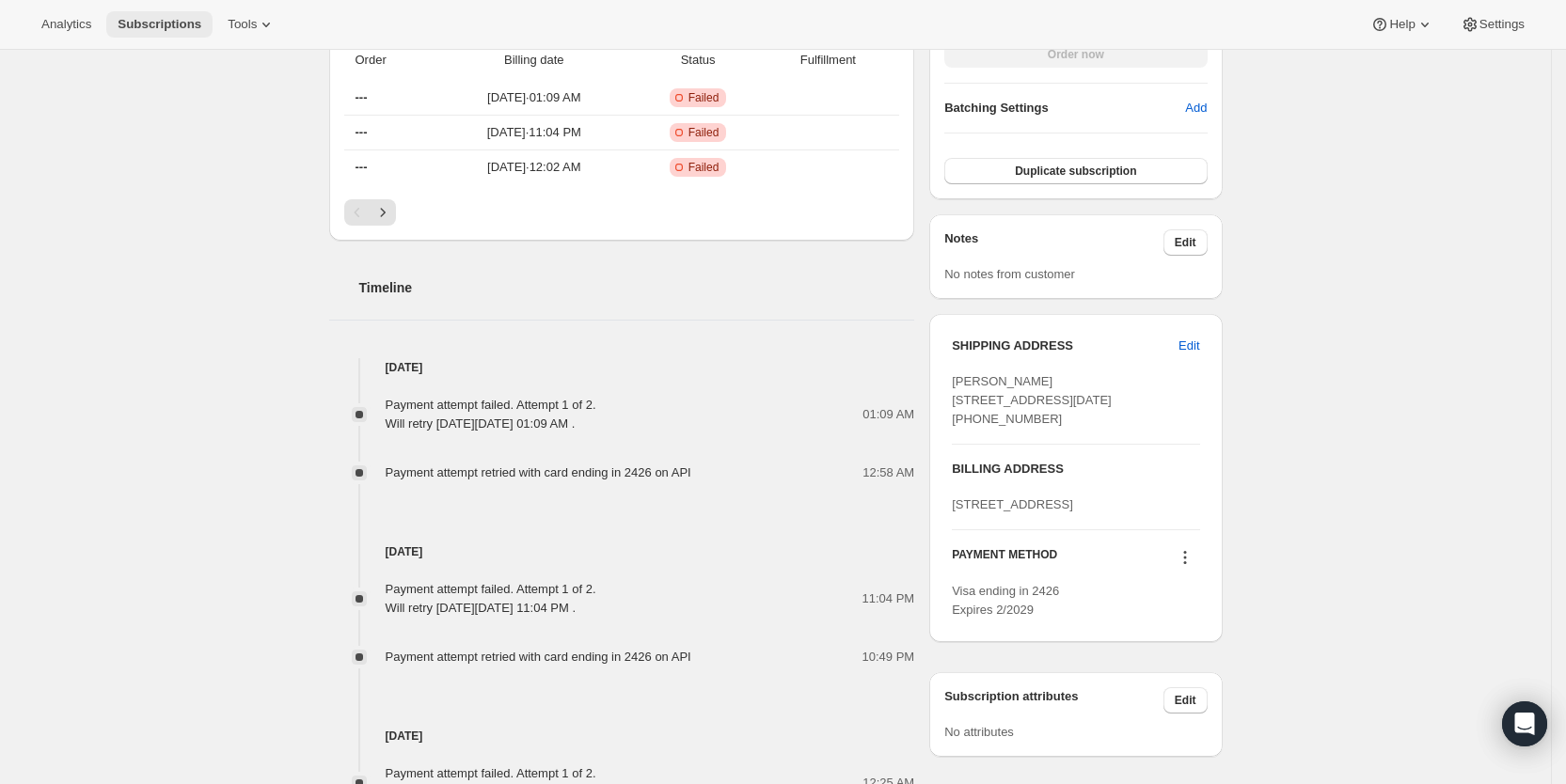
click at [164, 24] on span "Subscriptions" at bounding box center [159, 25] width 83 height 15
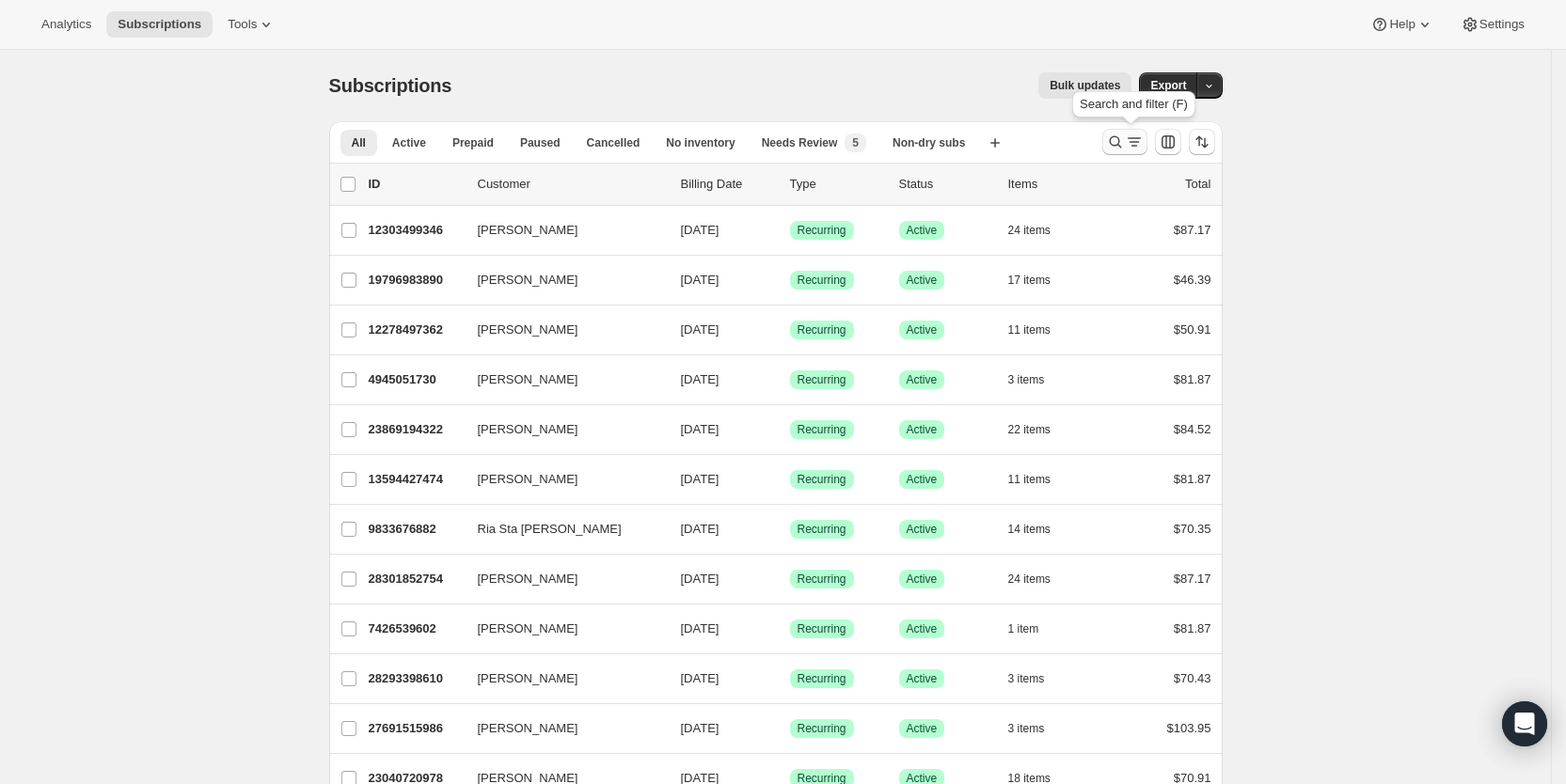
click at [1133, 138] on icon "Search and filter results" at bounding box center [1134, 142] width 19 height 19
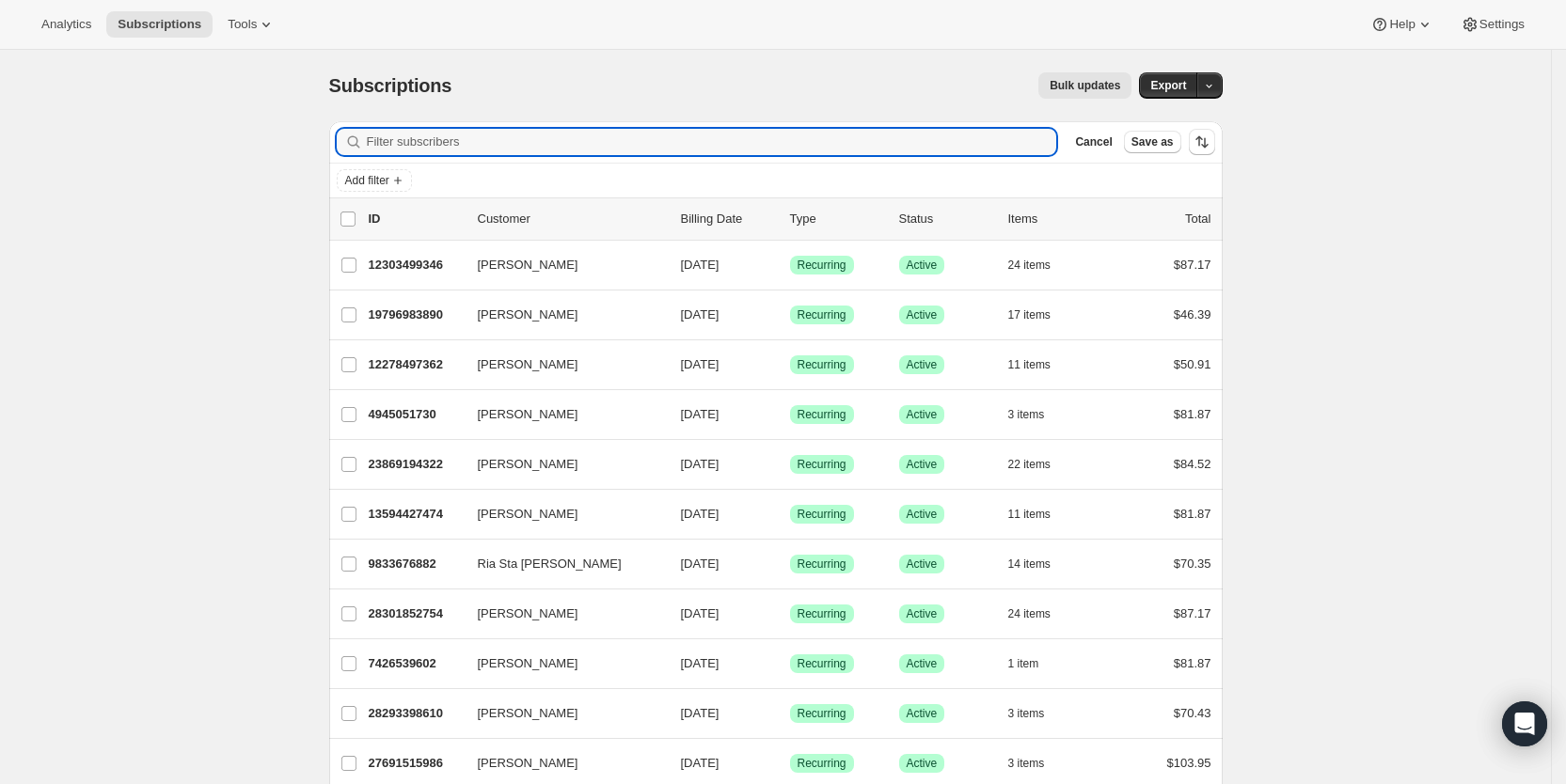
paste input "[EMAIL_ADDRESS][DOMAIN_NAME]"
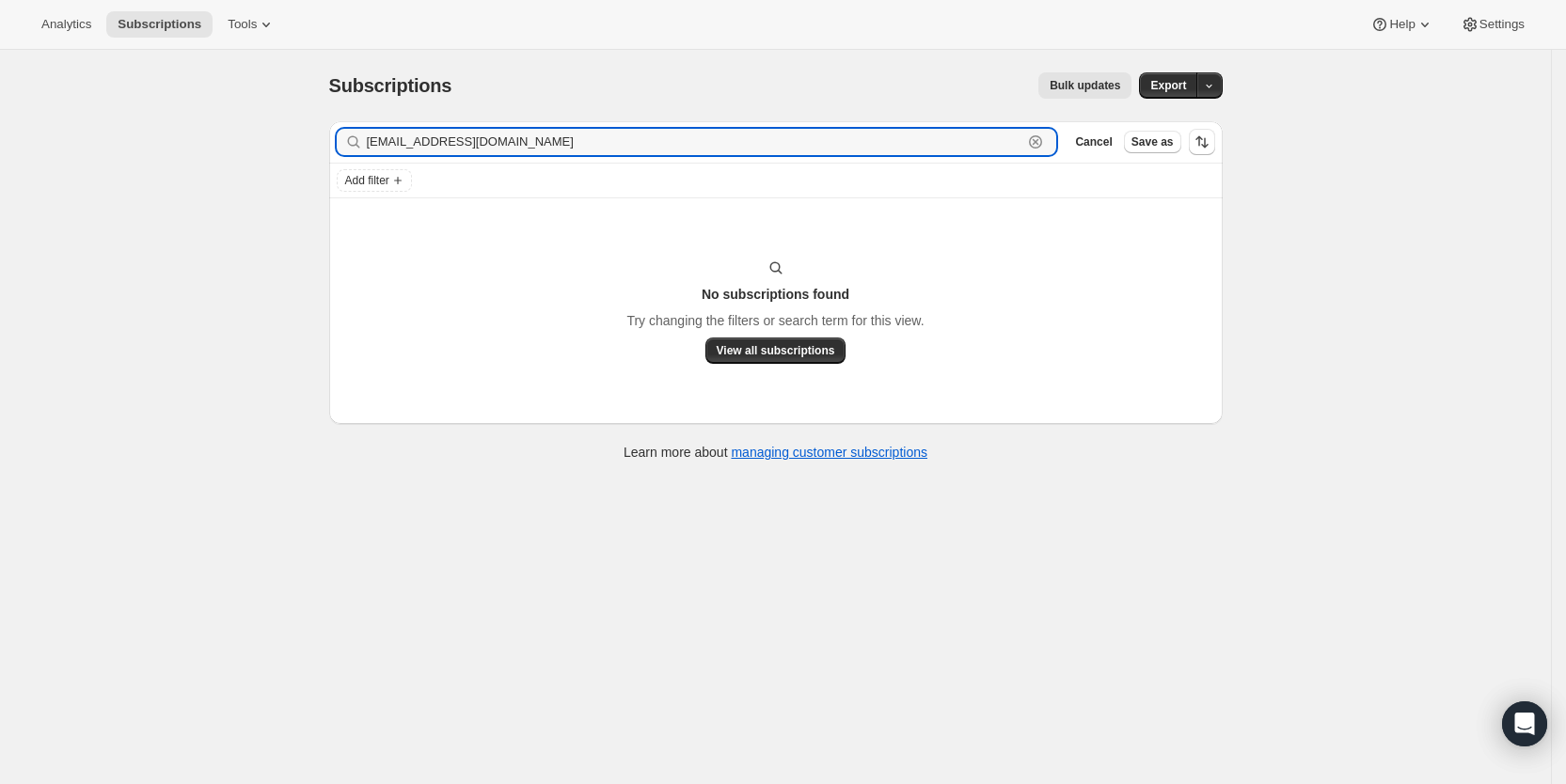
type input "[EMAIL_ADDRESS][DOMAIN_NAME]"
